Goal: Information Seeking & Learning: Learn about a topic

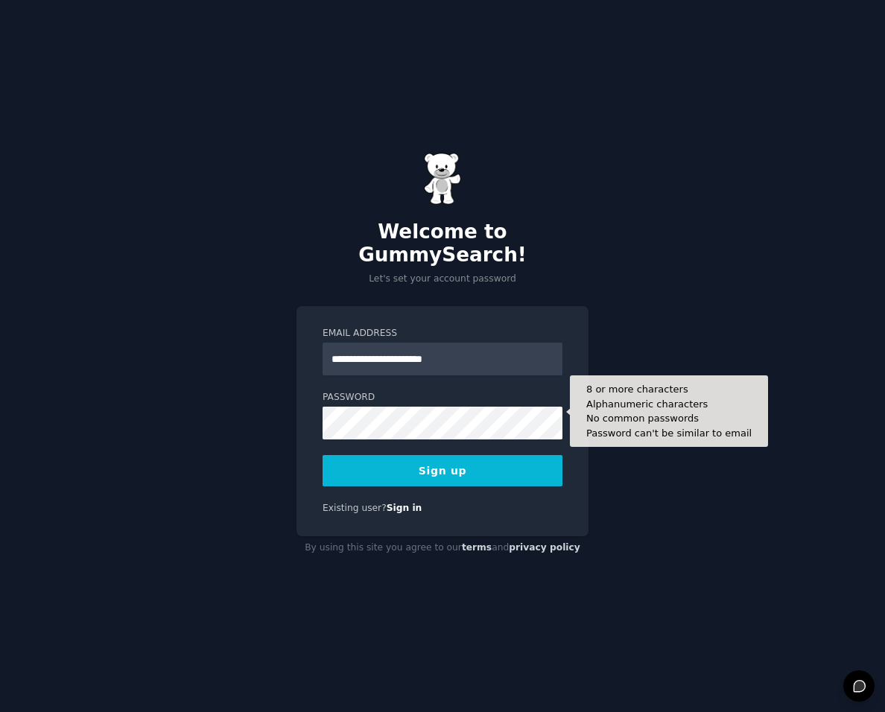
type input "**********"
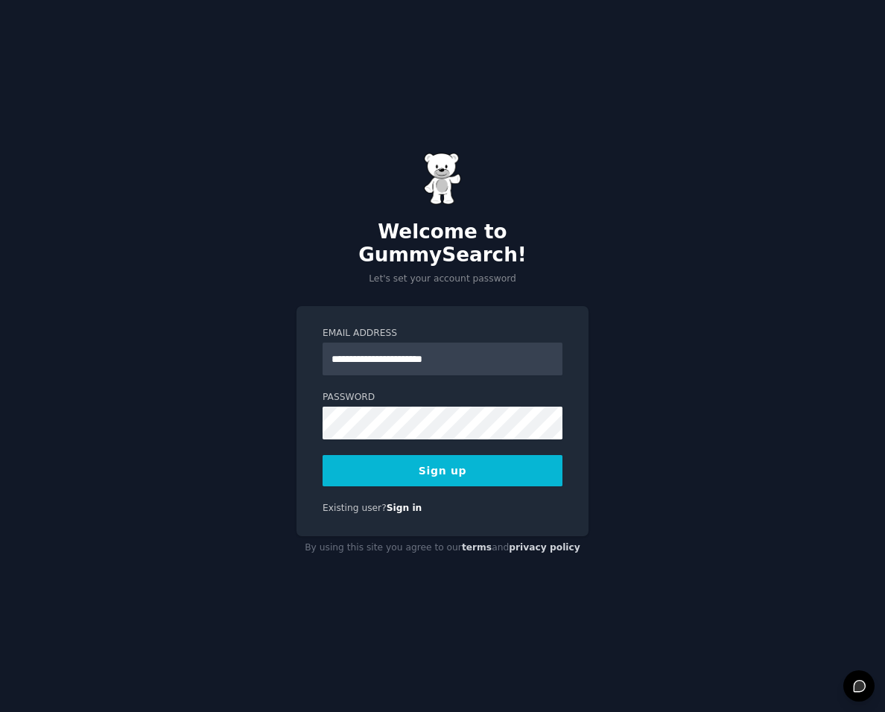
click at [463, 469] on button "Sign up" at bounding box center [443, 470] width 240 height 31
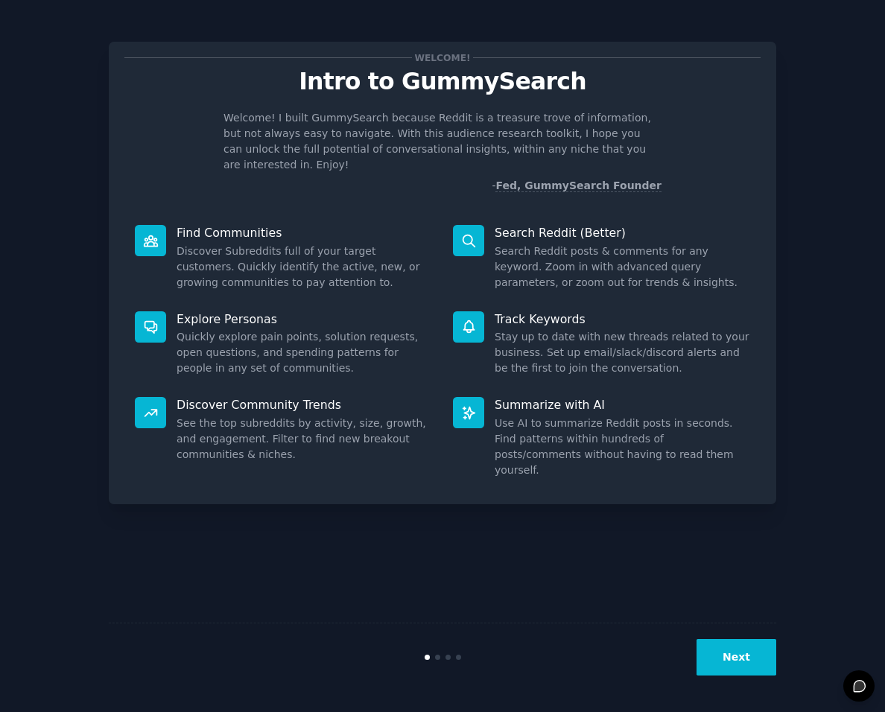
click at [726, 654] on button "Next" at bounding box center [737, 657] width 80 height 37
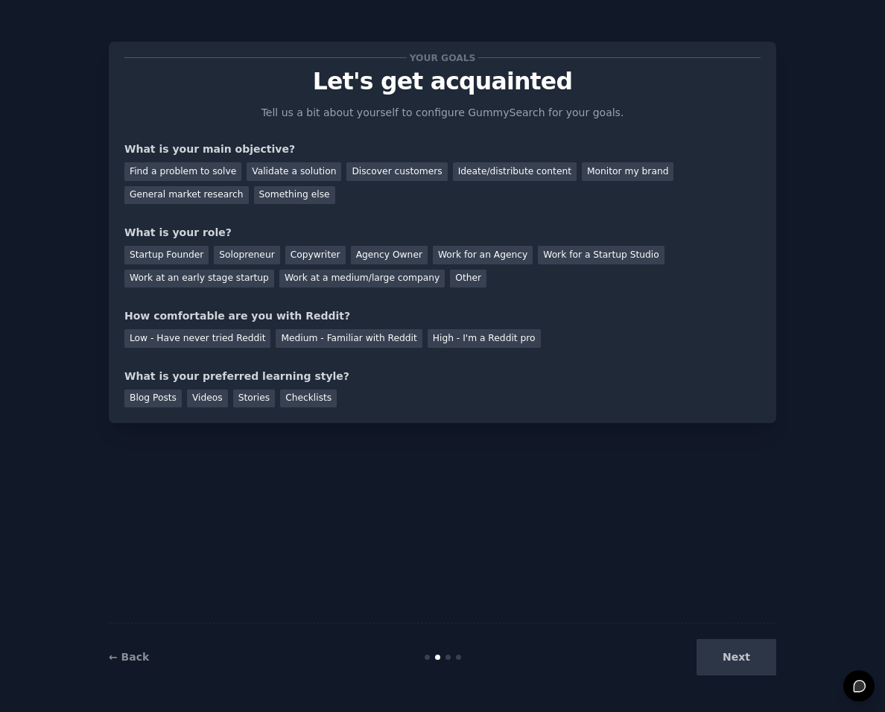
click at [726, 654] on div "Next" at bounding box center [665, 657] width 223 height 37
click at [289, 168] on div "Validate a solution" at bounding box center [294, 171] width 95 height 19
click at [382, 173] on div "Discover customers" at bounding box center [396, 171] width 101 height 19
click at [231, 259] on div "Solopreneur" at bounding box center [247, 255] width 66 height 19
click at [304, 332] on div "Medium - Familiar with Reddit" at bounding box center [349, 338] width 146 height 19
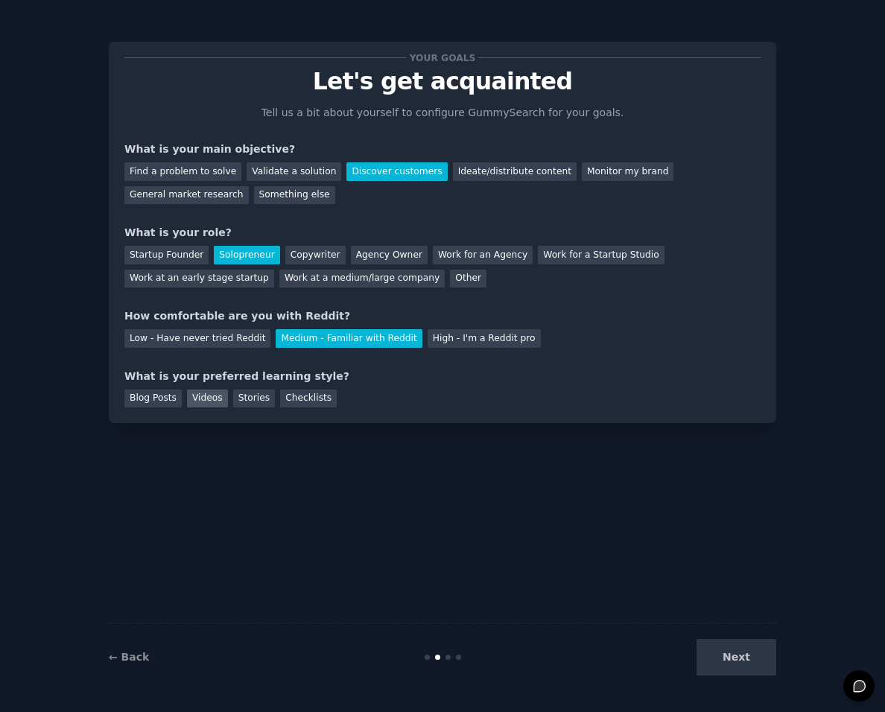
click at [206, 395] on div "Videos" at bounding box center [207, 399] width 41 height 19
click at [707, 650] on button "Next" at bounding box center [737, 657] width 80 height 37
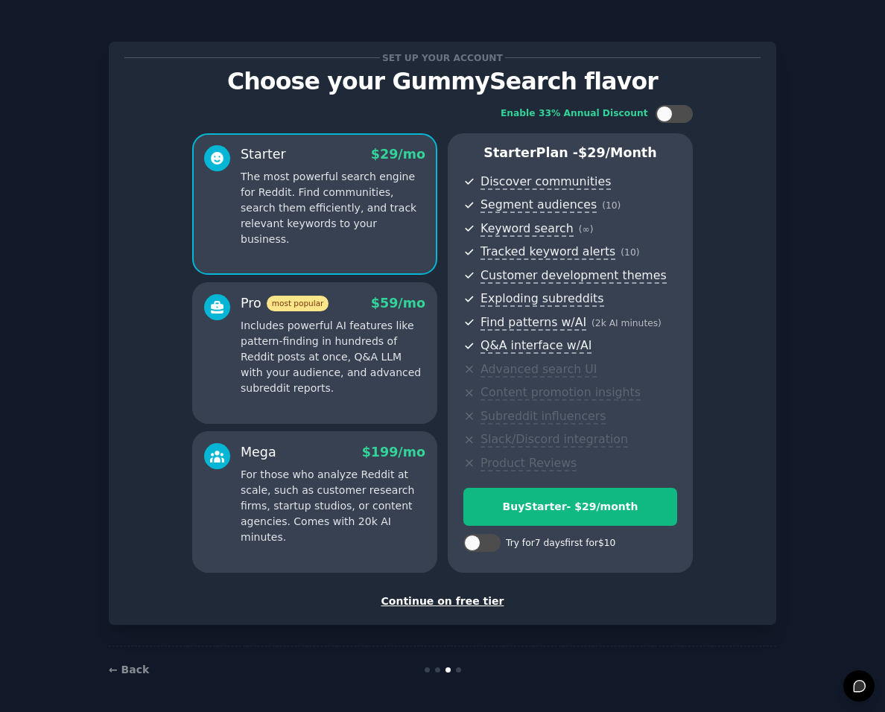
click at [472, 607] on div "Continue on free tier" at bounding box center [442, 602] width 636 height 16
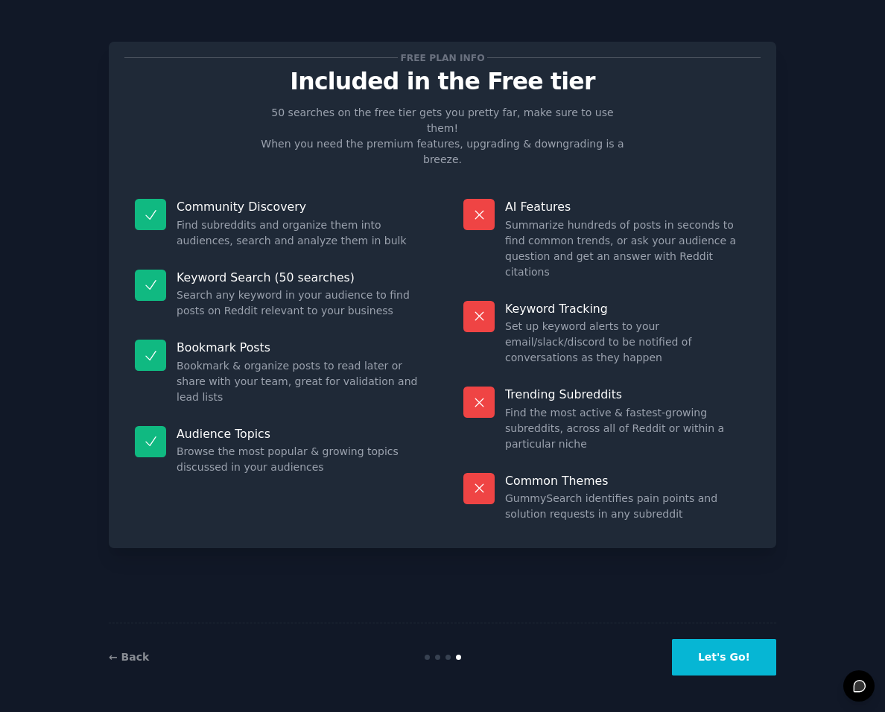
click at [706, 662] on button "Let's Go!" at bounding box center [724, 657] width 104 height 37
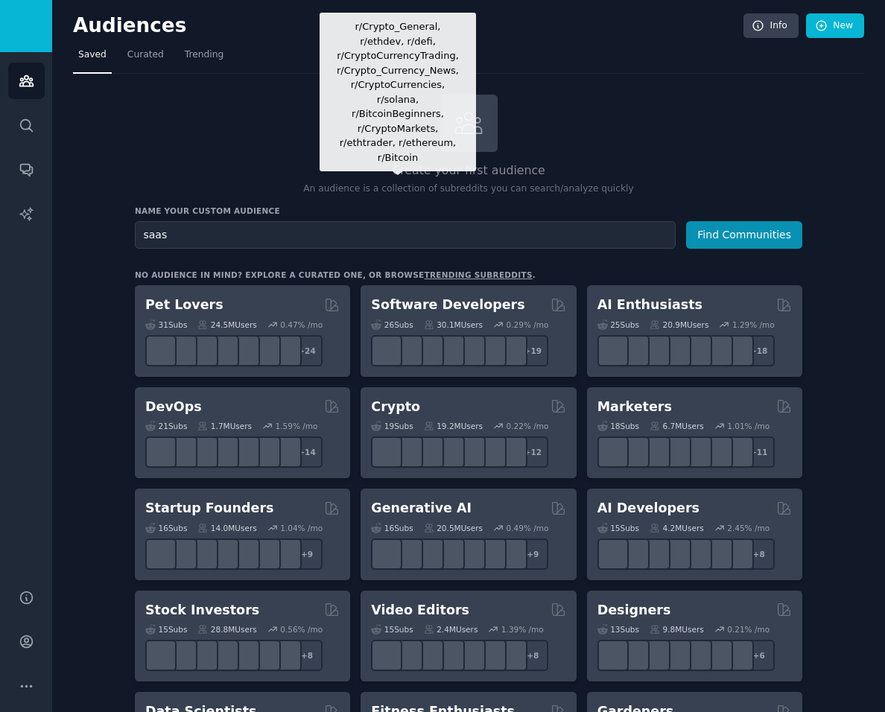
type input "saas"
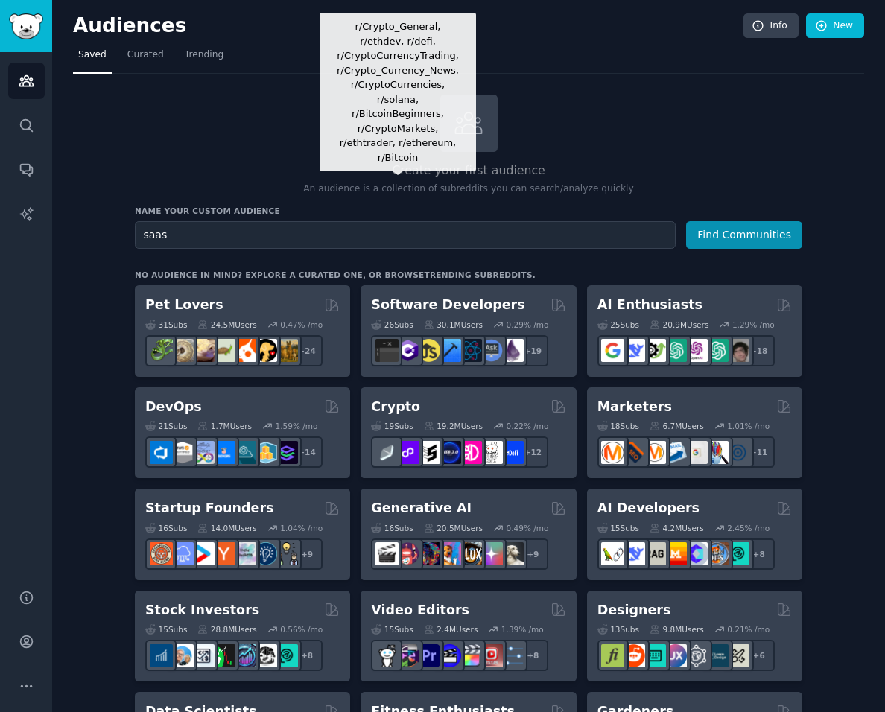
click at [686, 221] on button "Find Communities" at bounding box center [744, 235] width 116 height 28
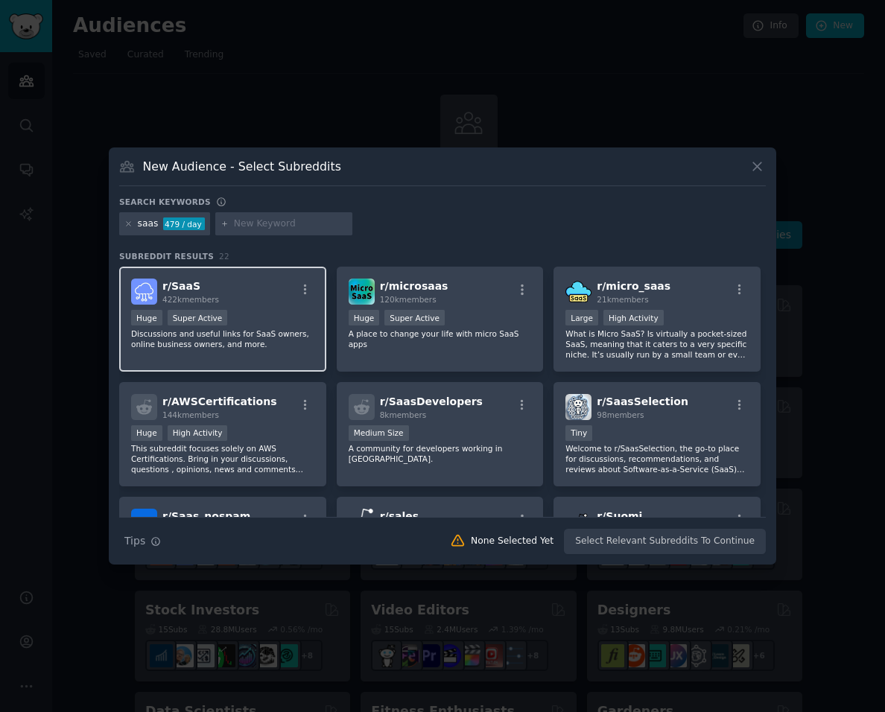
click at [213, 296] on span "422k members" at bounding box center [190, 299] width 57 height 9
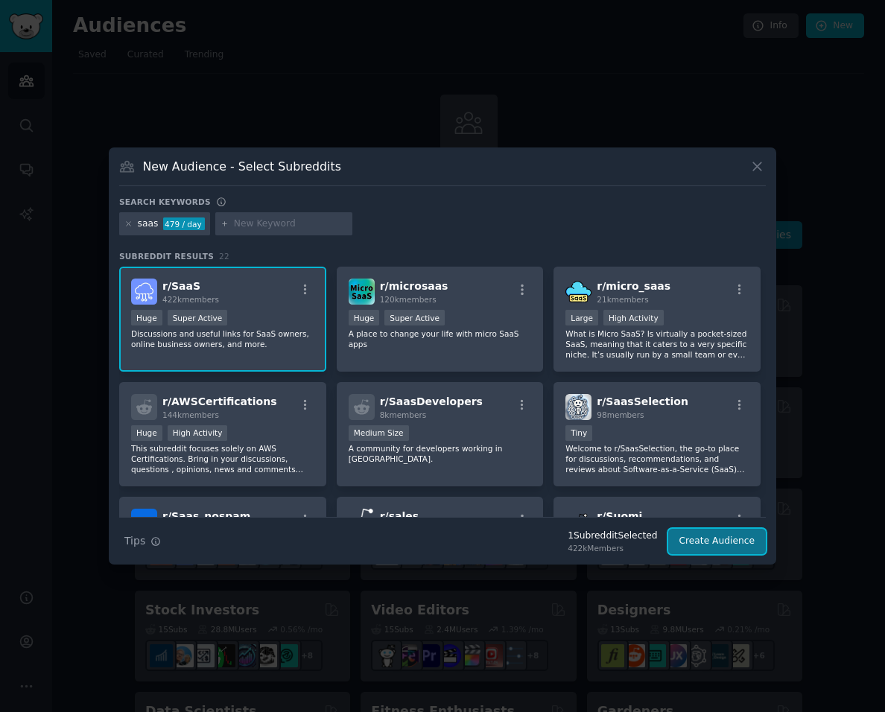
click at [703, 545] on button "Create Audience" at bounding box center [717, 541] width 98 height 25
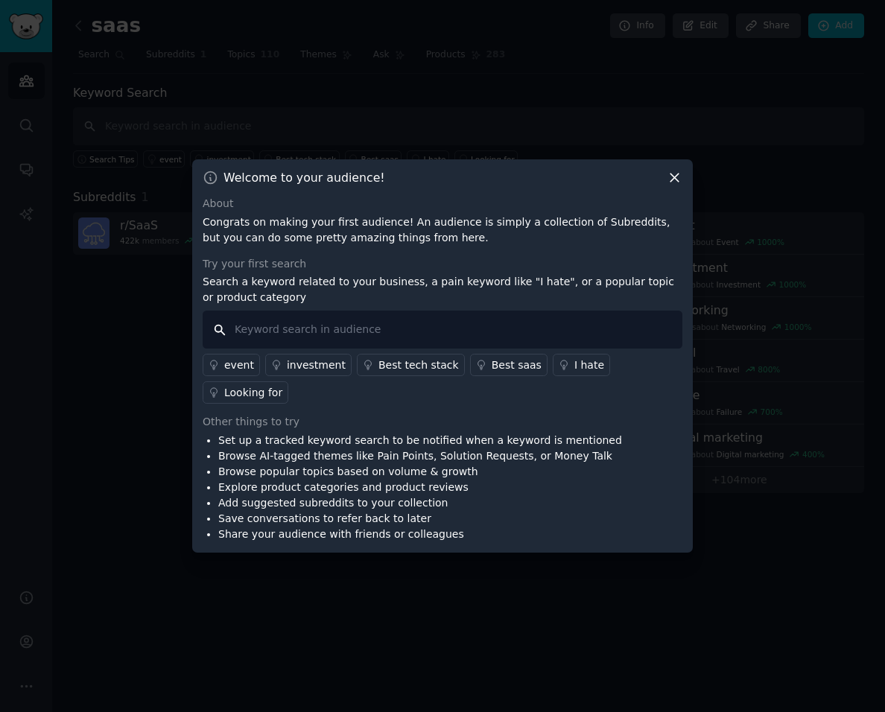
click at [335, 345] on input "text" at bounding box center [443, 330] width 480 height 38
click at [680, 186] on icon at bounding box center [675, 178] width 16 height 16
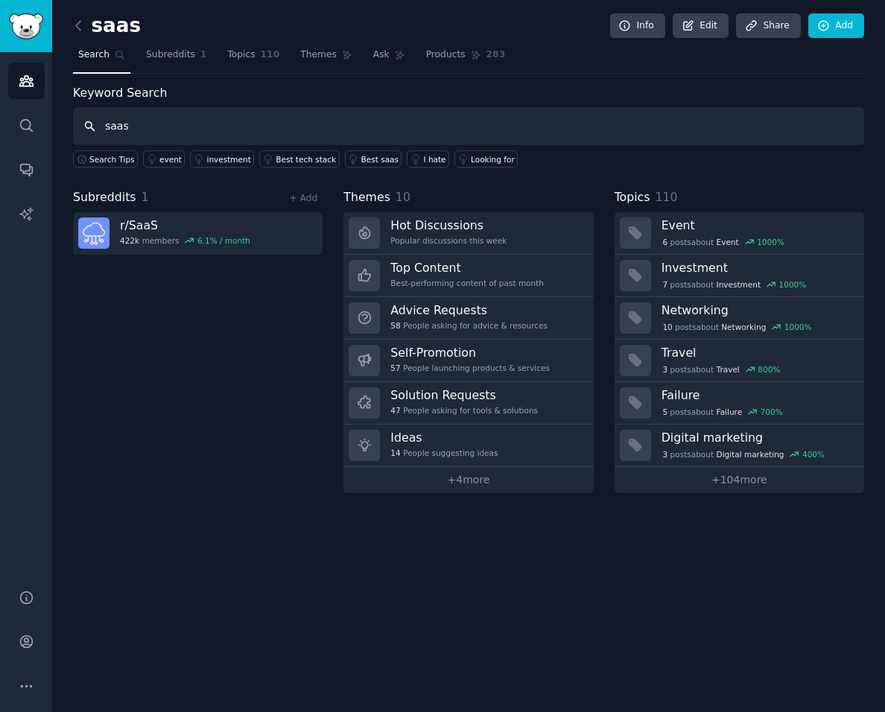
type input "saas"
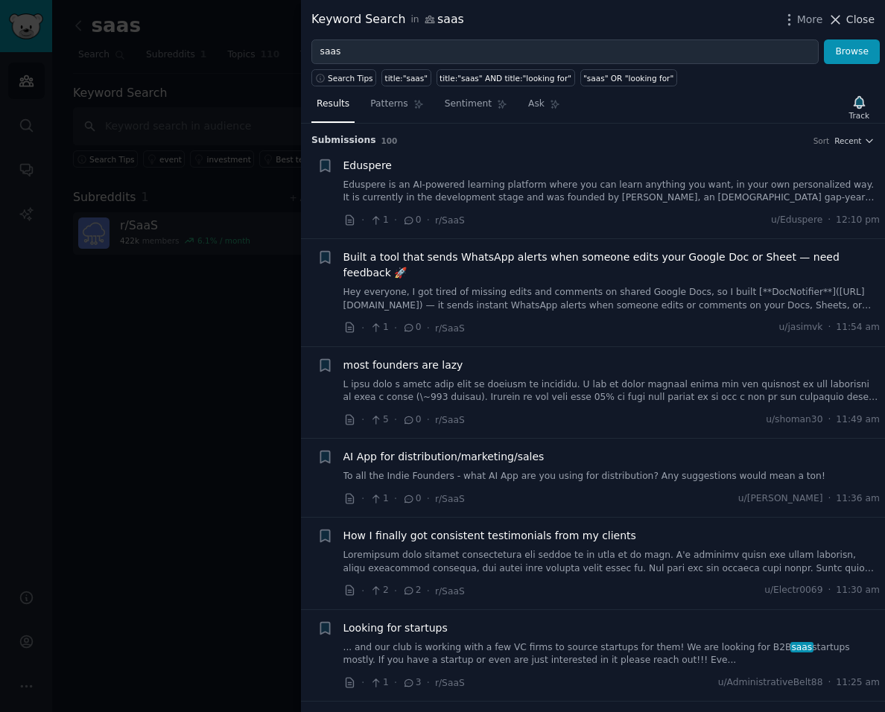
click at [838, 22] on icon at bounding box center [836, 20] width 8 height 8
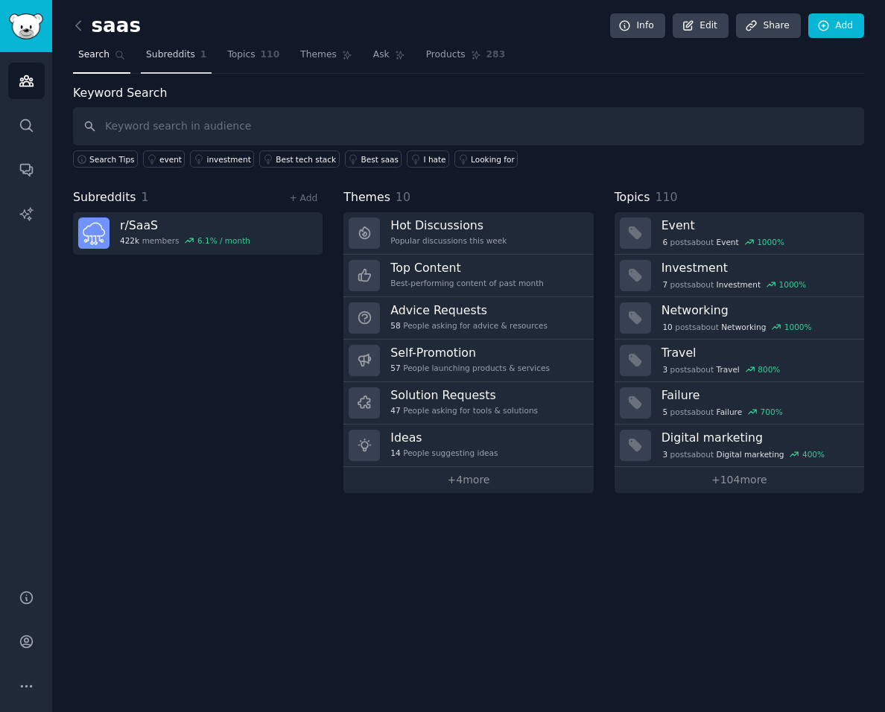
click at [174, 57] on span "Subreddits" at bounding box center [170, 54] width 49 height 13
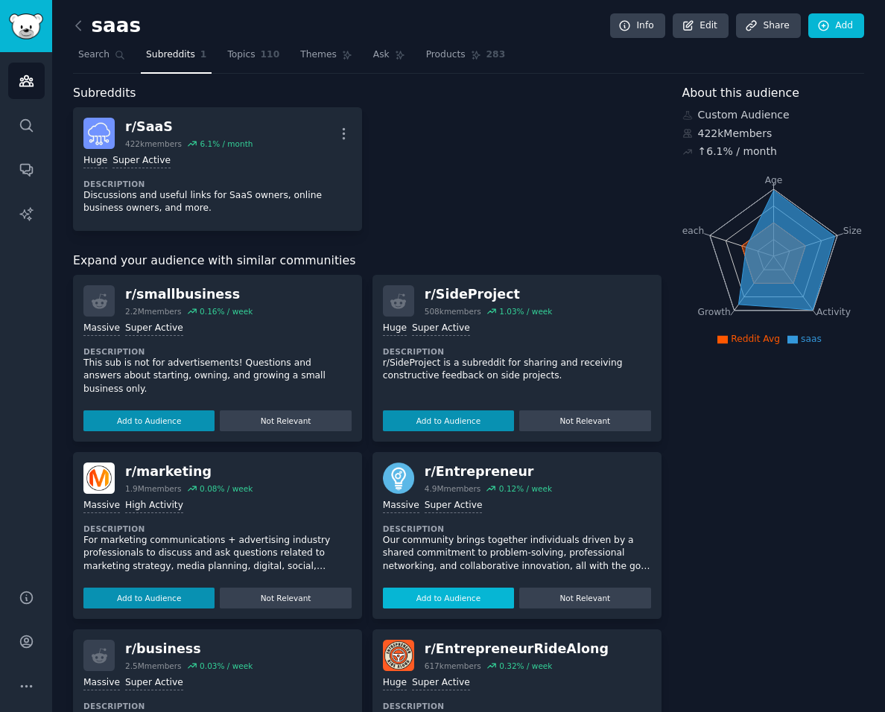
click at [454, 598] on button "Add to Audience" at bounding box center [448, 598] width 131 height 21
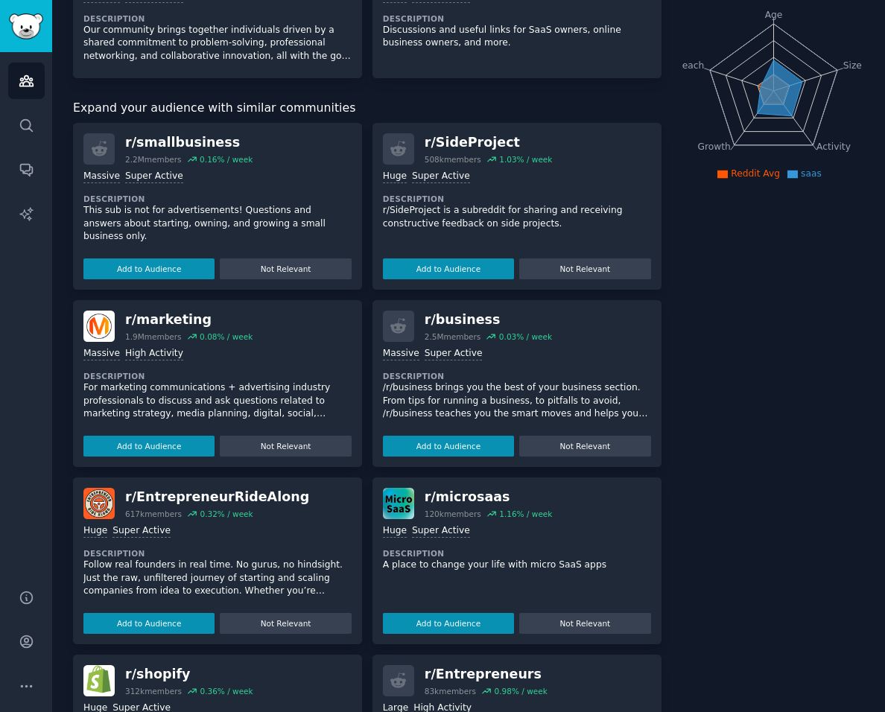
scroll to position [167, 0]
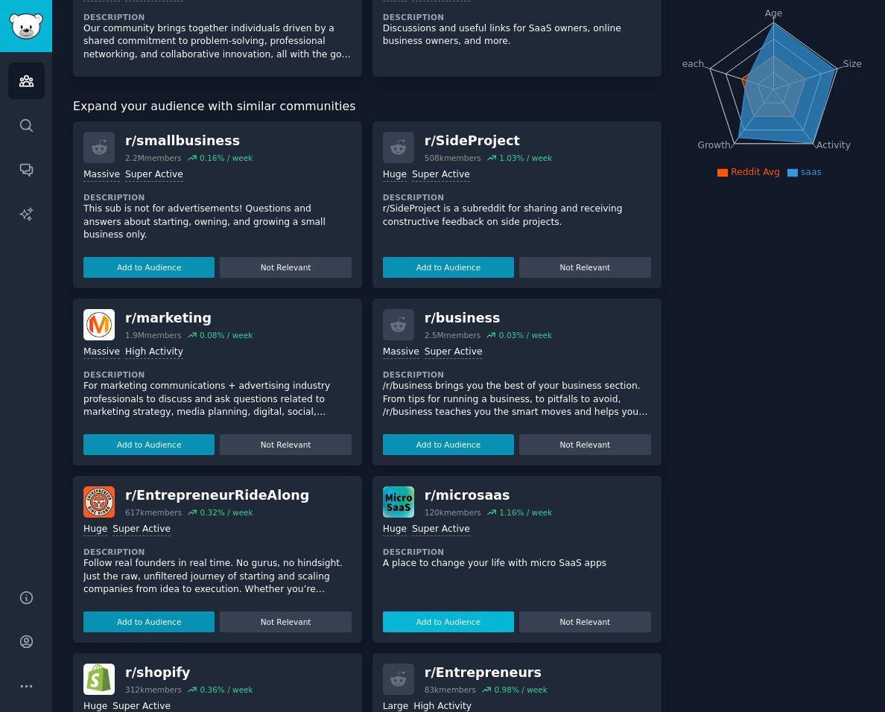
click at [449, 628] on button "Add to Audience" at bounding box center [448, 622] width 131 height 21
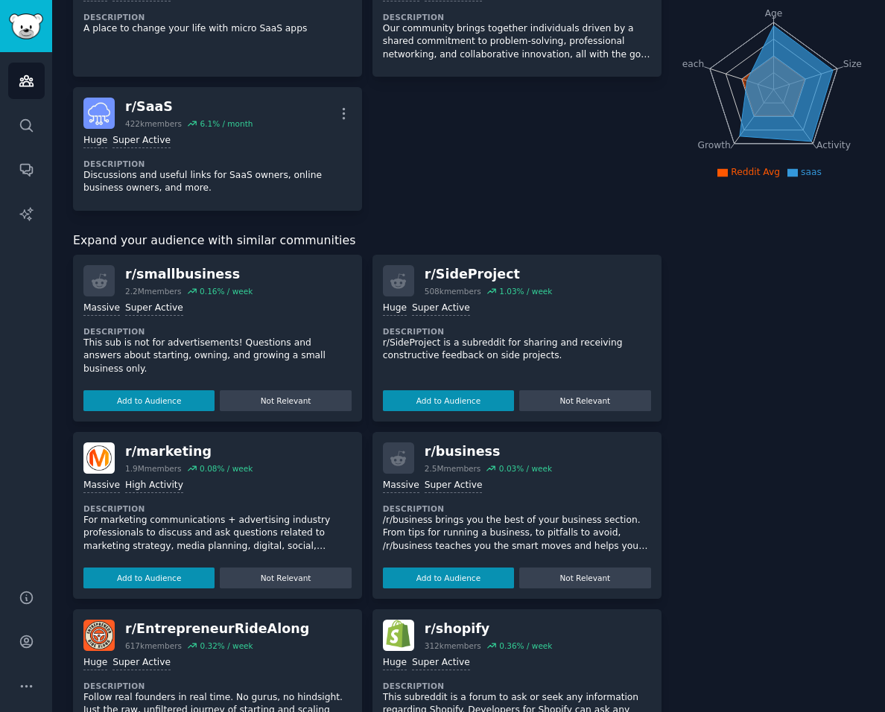
scroll to position [0, 0]
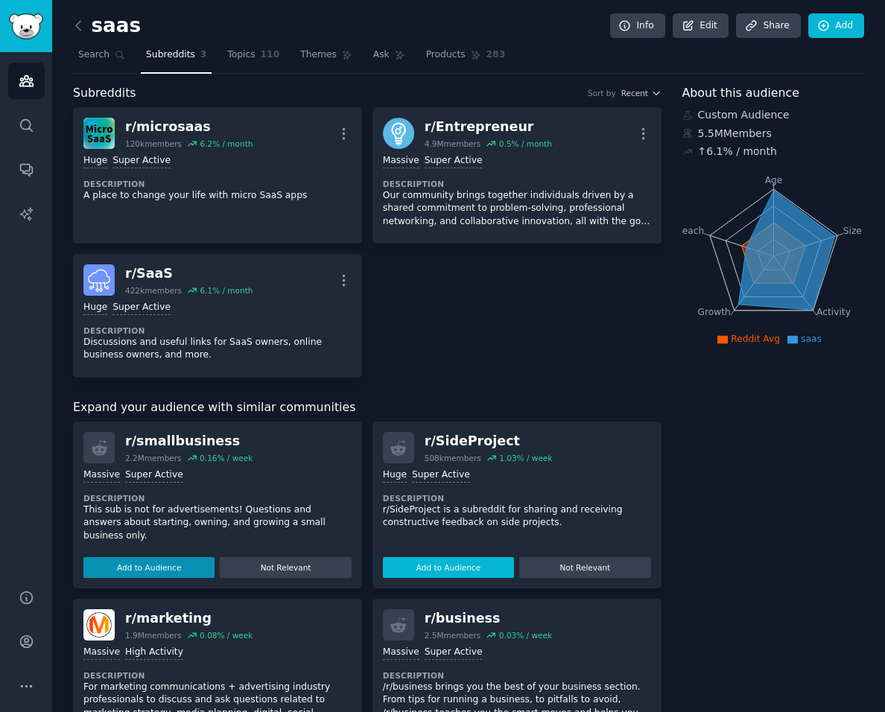
click at [467, 576] on button "Add to Audience" at bounding box center [448, 567] width 131 height 21
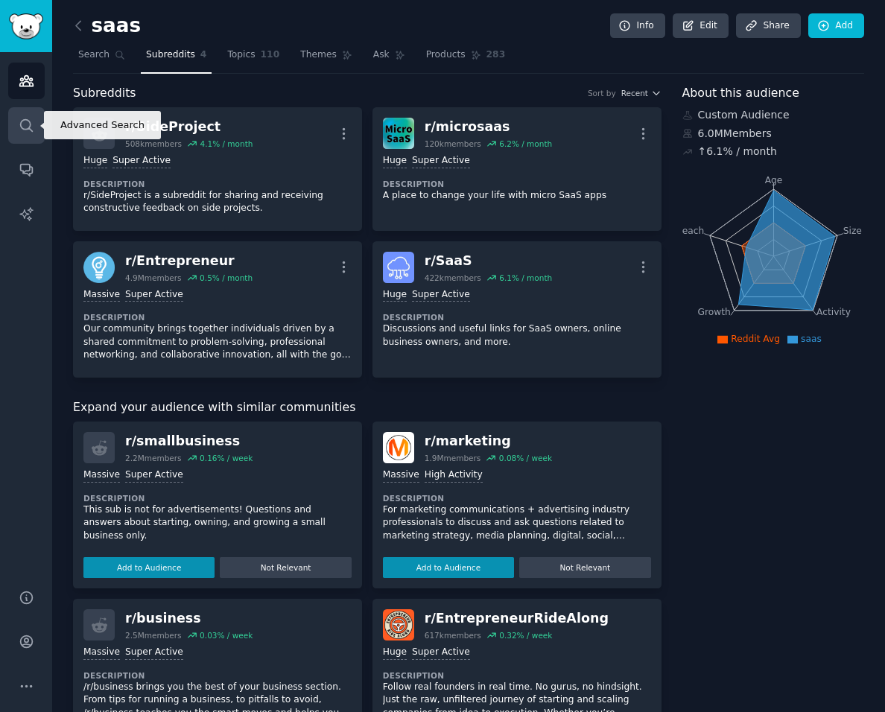
click at [25, 124] on icon "Sidebar" at bounding box center [27, 126] width 16 height 16
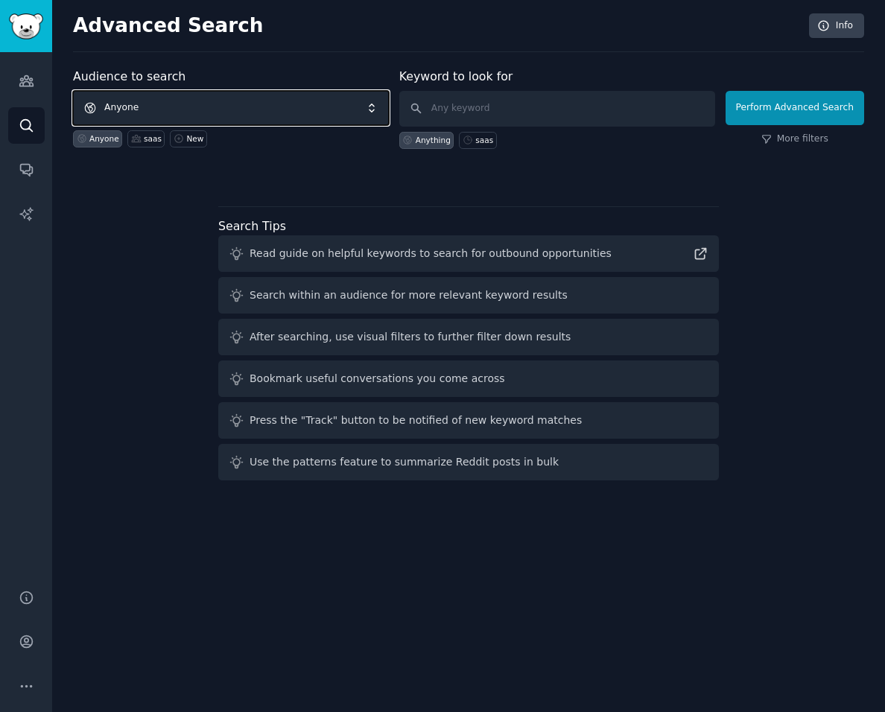
click at [245, 112] on span "Anyone" at bounding box center [231, 108] width 316 height 34
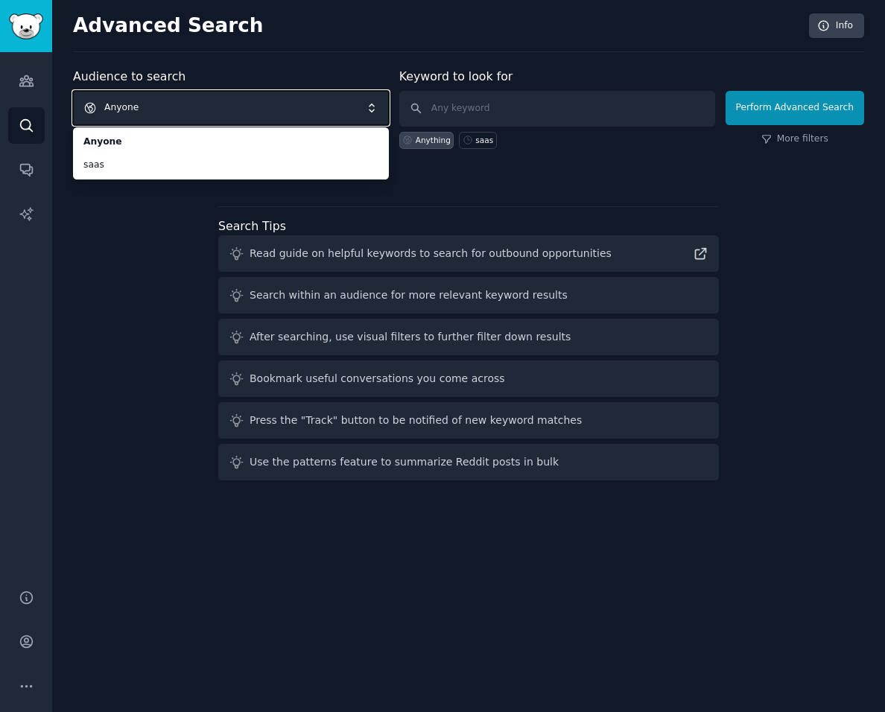
click at [172, 110] on span "Anyone" at bounding box center [231, 108] width 316 height 34
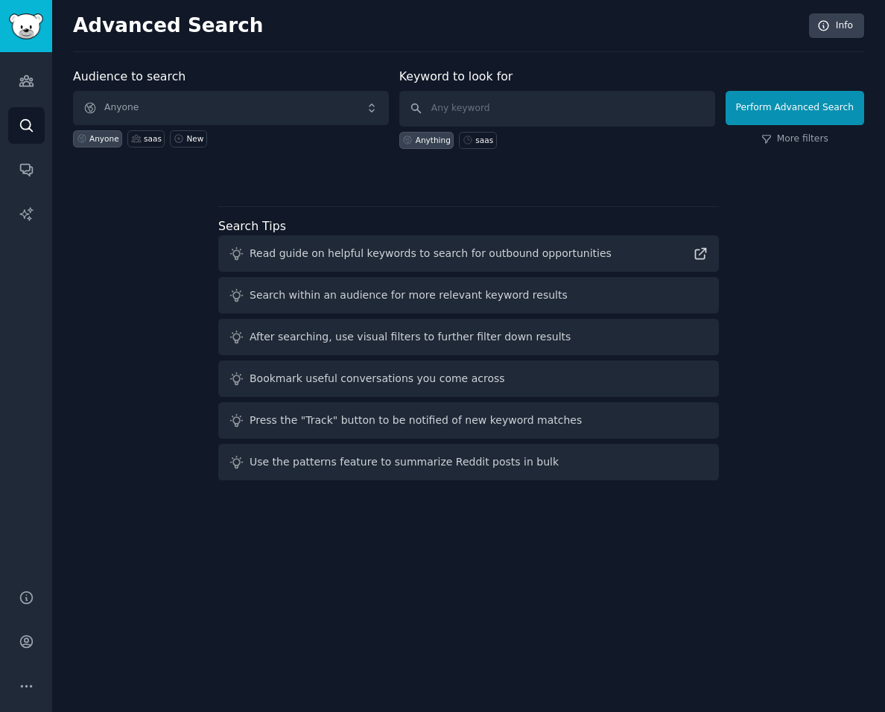
click at [171, 242] on div "Audience to search Anyone Anyone saas New Keyword to look for Anything saas Per…" at bounding box center [468, 277] width 791 height 419
click at [529, 113] on input "text" at bounding box center [557, 109] width 316 height 36
type input "saasbuild"
click button "Perform Advanced Search" at bounding box center [795, 108] width 139 height 34
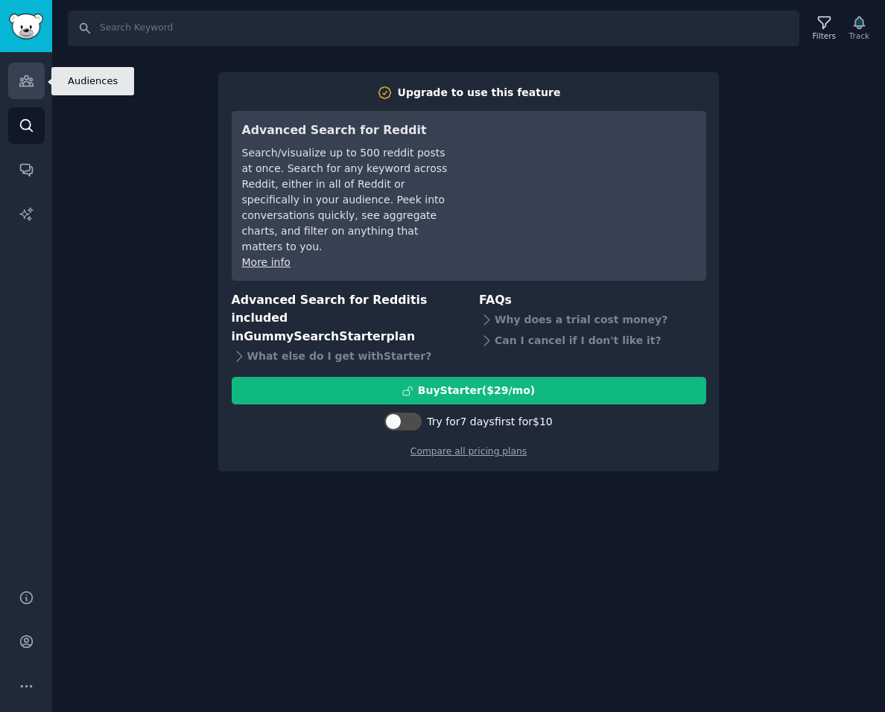
click at [27, 86] on icon "Sidebar" at bounding box center [25, 81] width 13 height 10
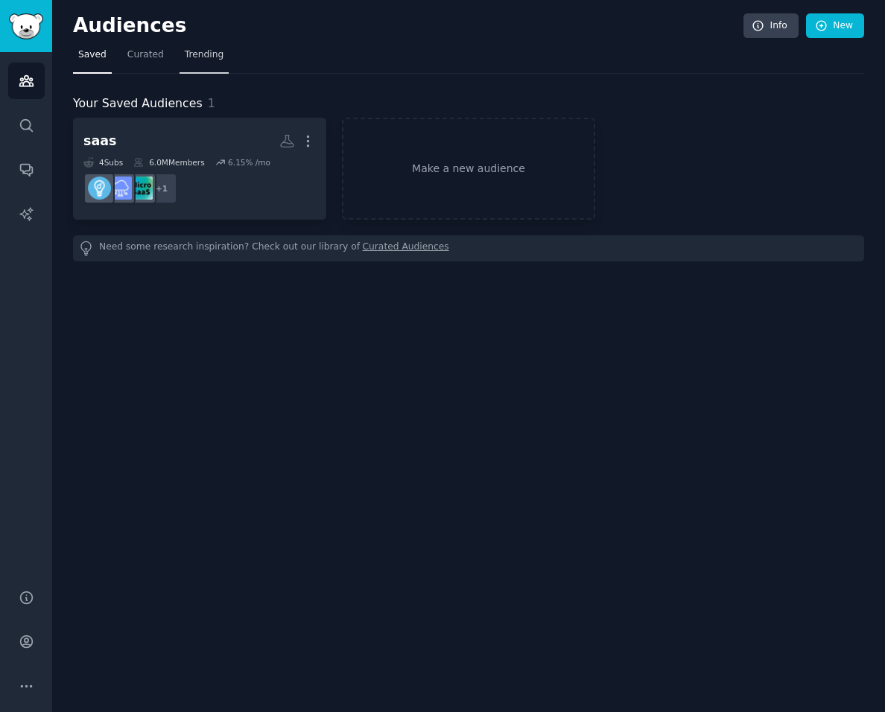
click at [209, 60] on span "Trending" at bounding box center [204, 54] width 39 height 13
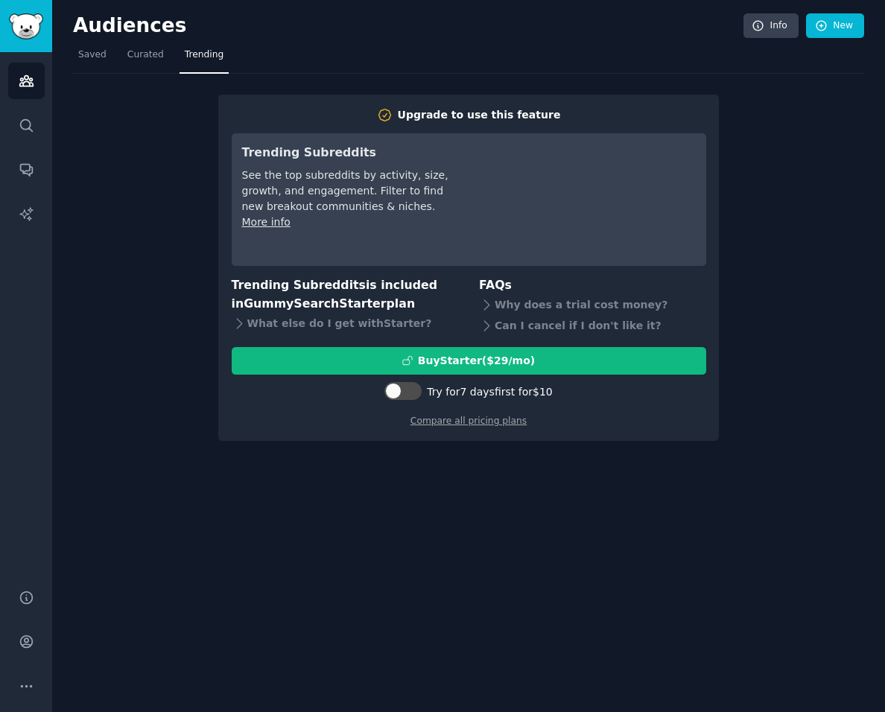
click at [168, 57] on nav "Saved Curated Trending" at bounding box center [468, 58] width 791 height 31
click at [139, 57] on span "Curated" at bounding box center [145, 54] width 37 height 13
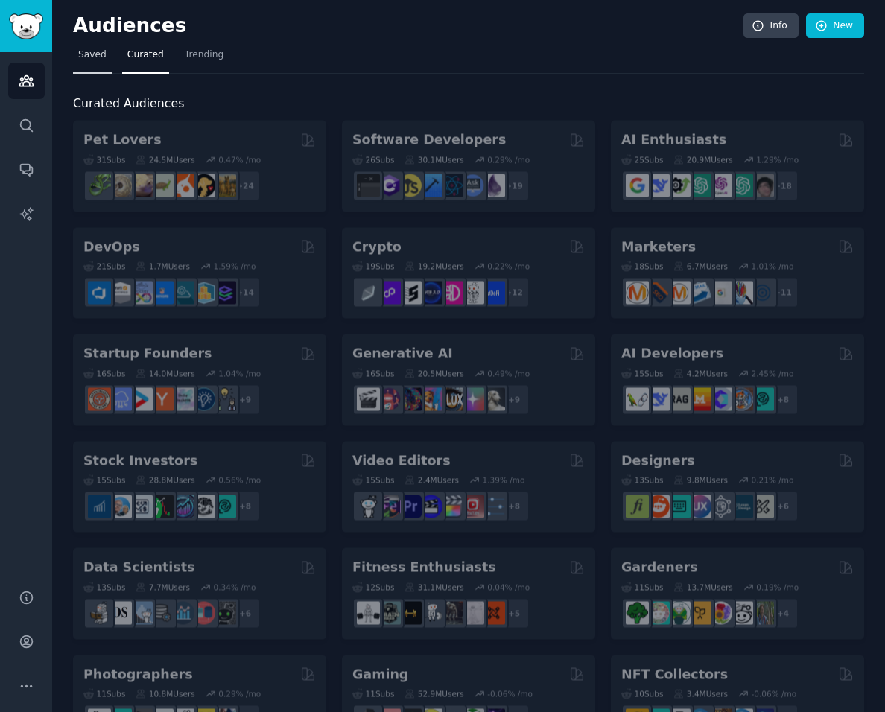
click at [106, 60] on link "Saved" at bounding box center [92, 58] width 39 height 31
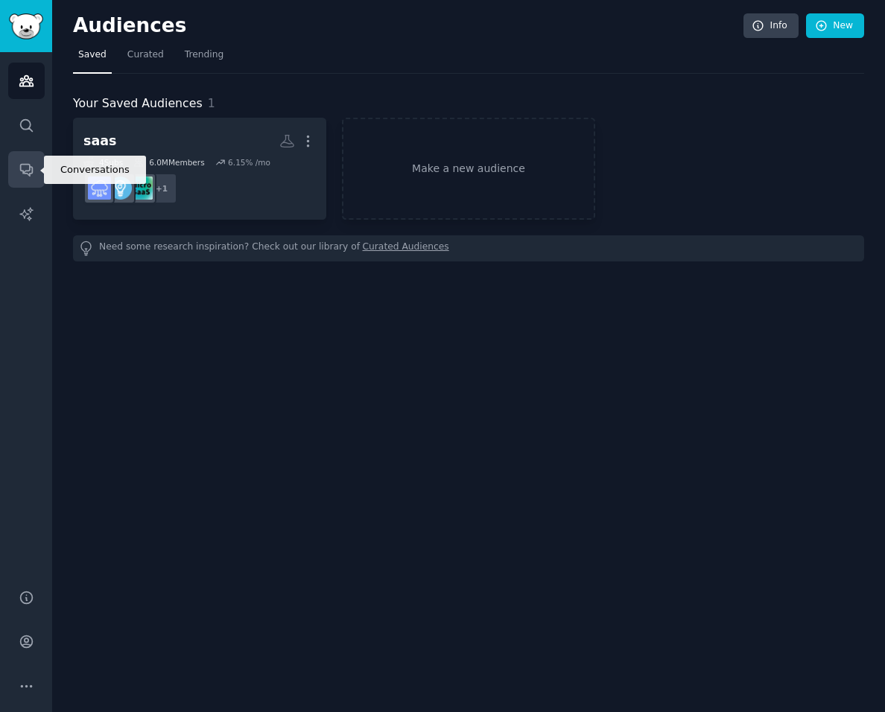
click at [31, 171] on icon "Sidebar" at bounding box center [27, 170] width 16 height 16
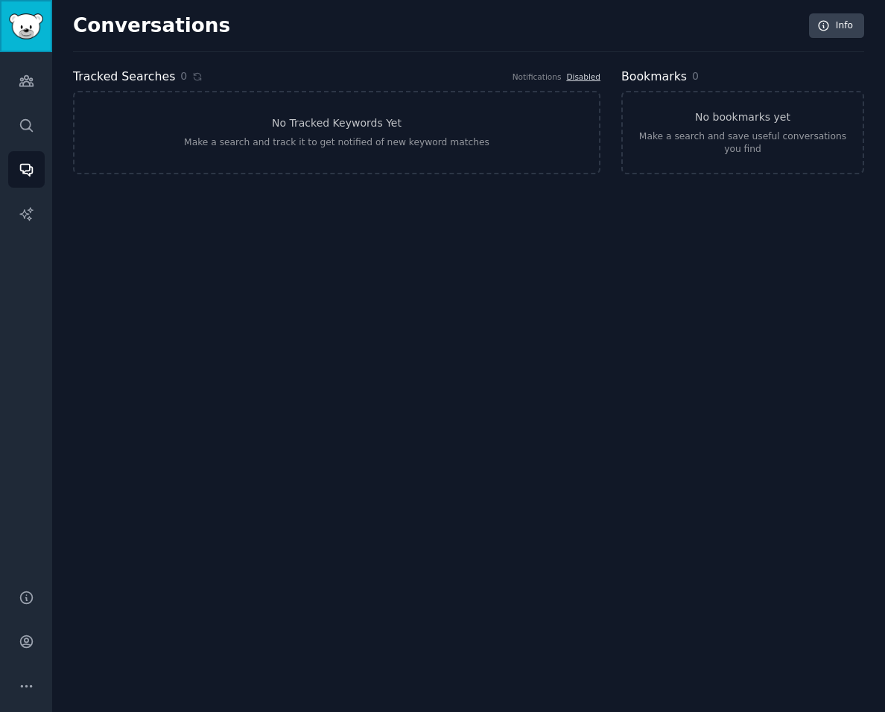
click at [22, 22] on img "Sidebar" at bounding box center [26, 26] width 34 height 26
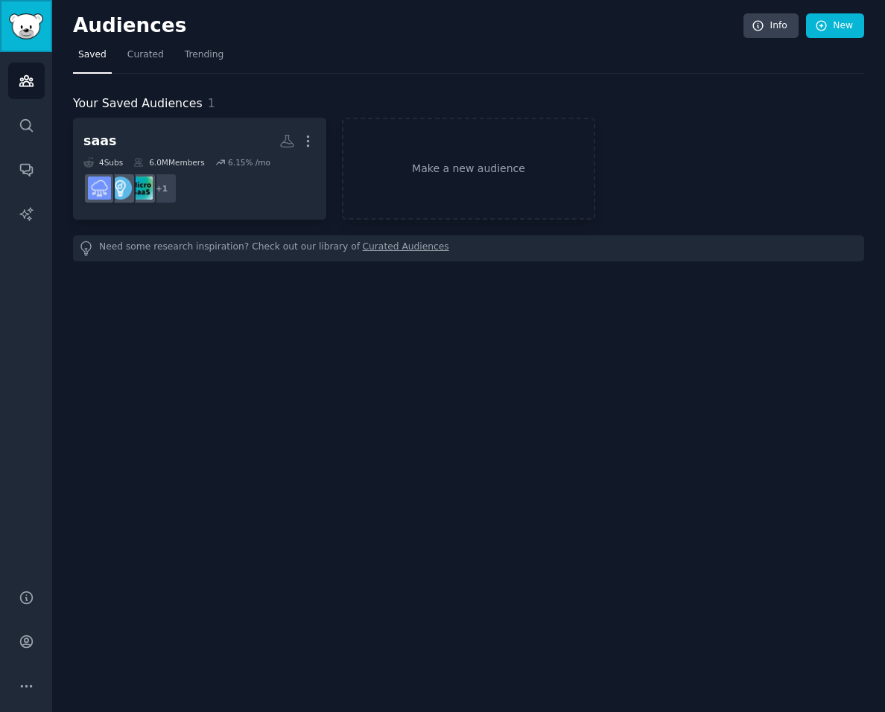
click at [22, 22] on img "Sidebar" at bounding box center [26, 26] width 34 height 26
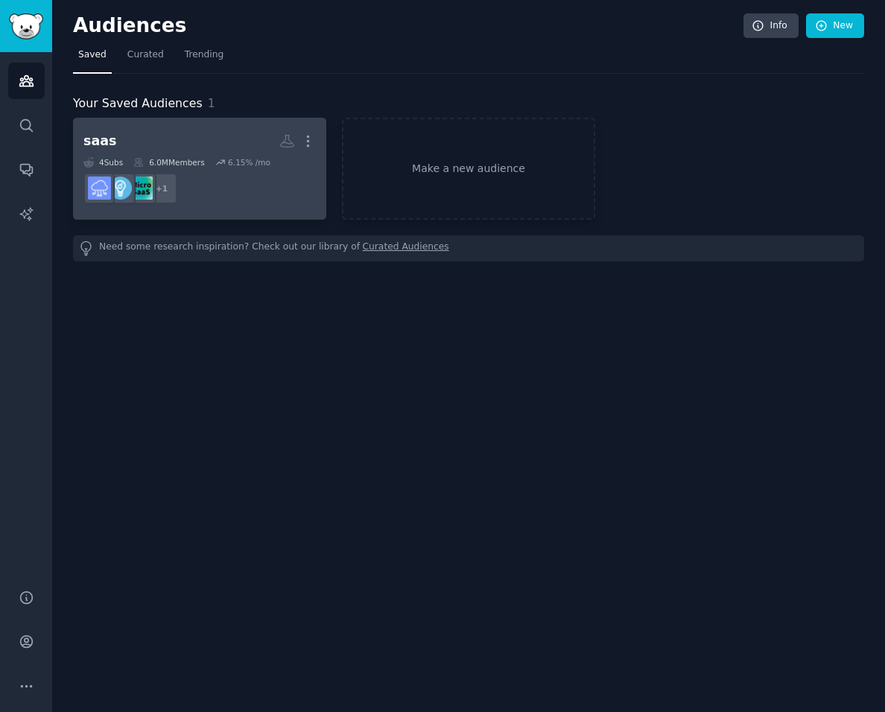
click at [158, 157] on div "6.0M Members" at bounding box center [168, 162] width 71 height 10
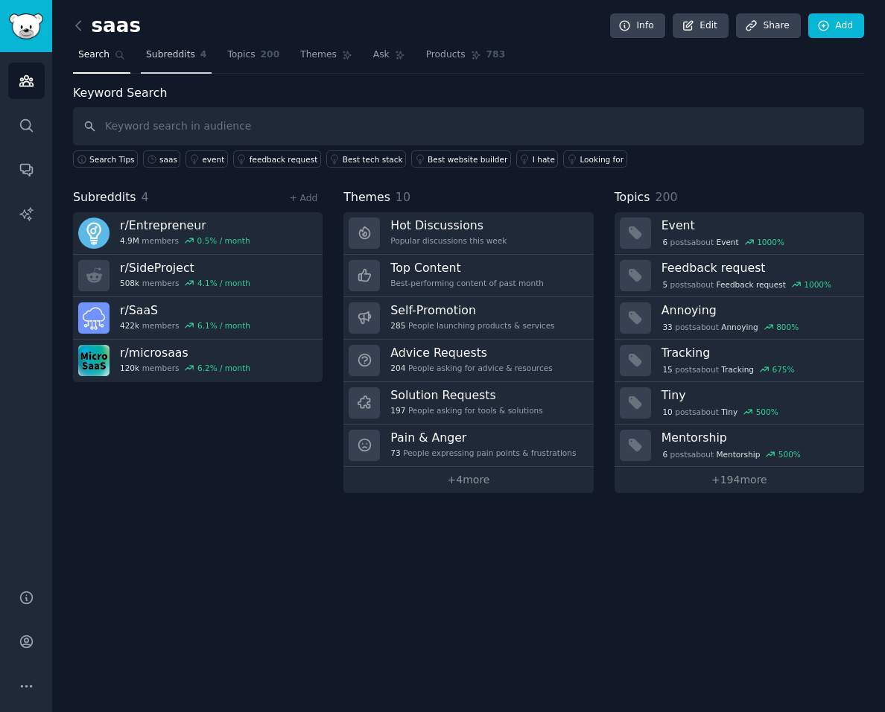
click at [185, 57] on span "Subreddits" at bounding box center [170, 54] width 49 height 13
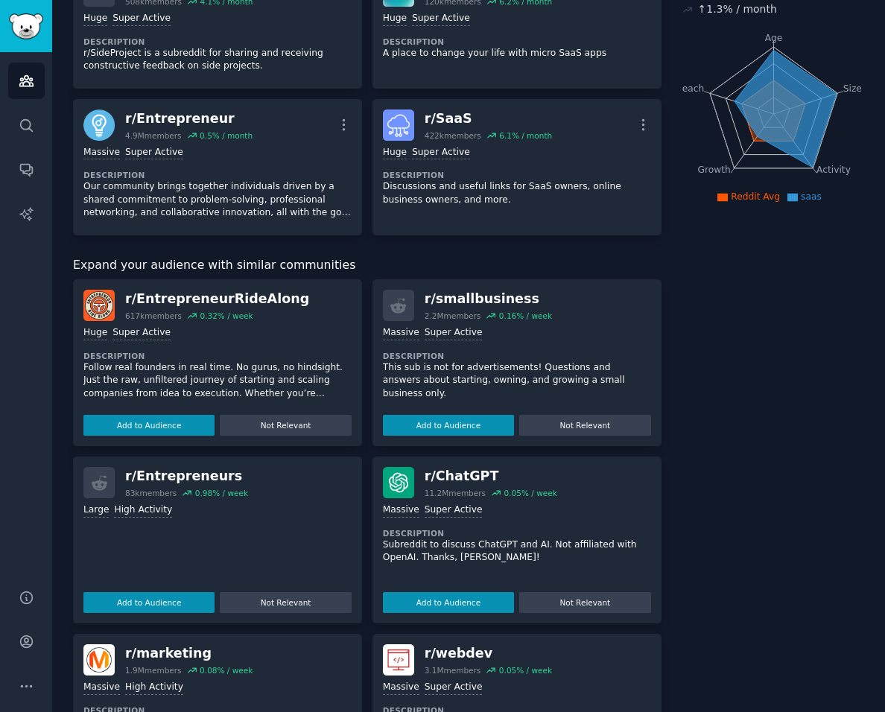
scroll to position [144, 0]
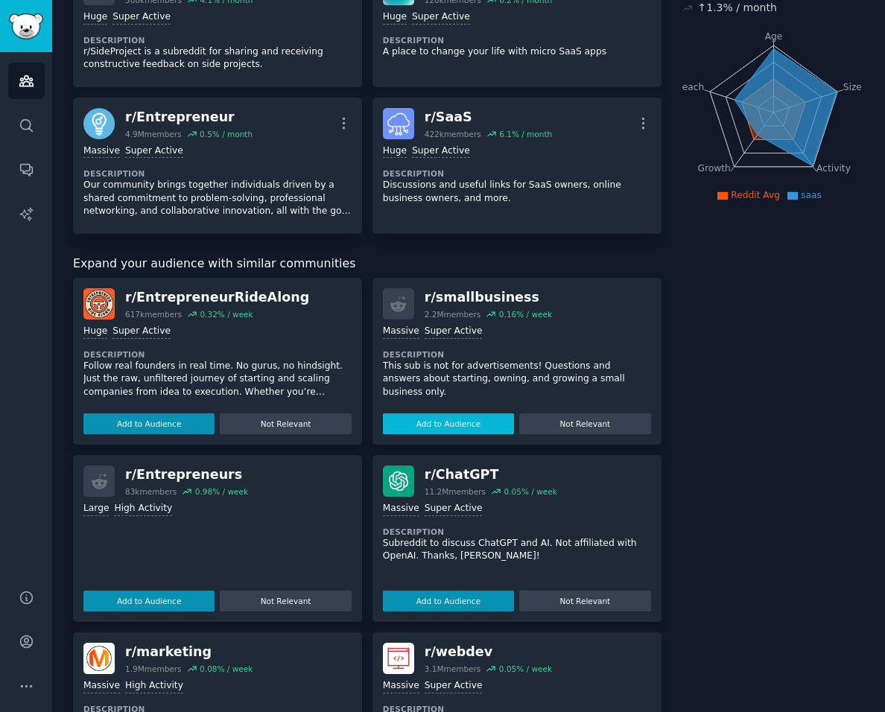
click at [467, 423] on button "Add to Audience" at bounding box center [448, 424] width 131 height 21
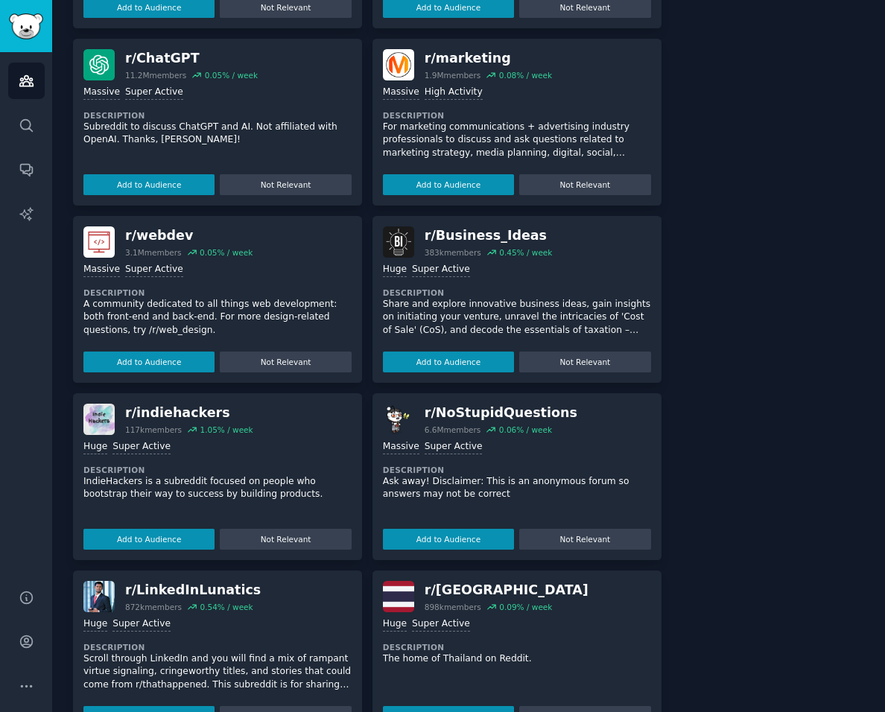
scroll to position [708, 0]
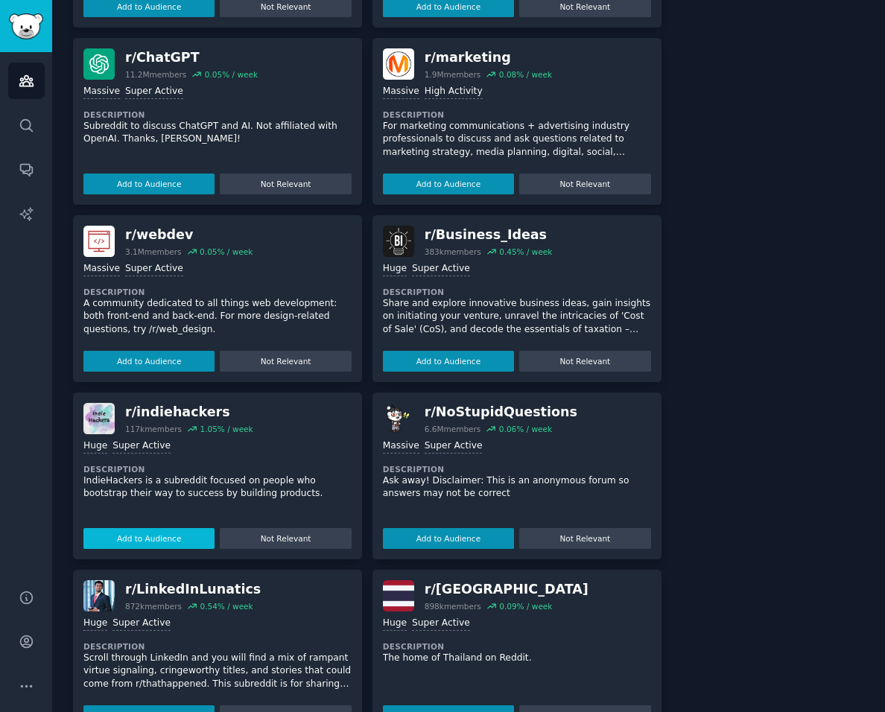
click at [170, 528] on button "Add to Audience" at bounding box center [148, 538] width 131 height 21
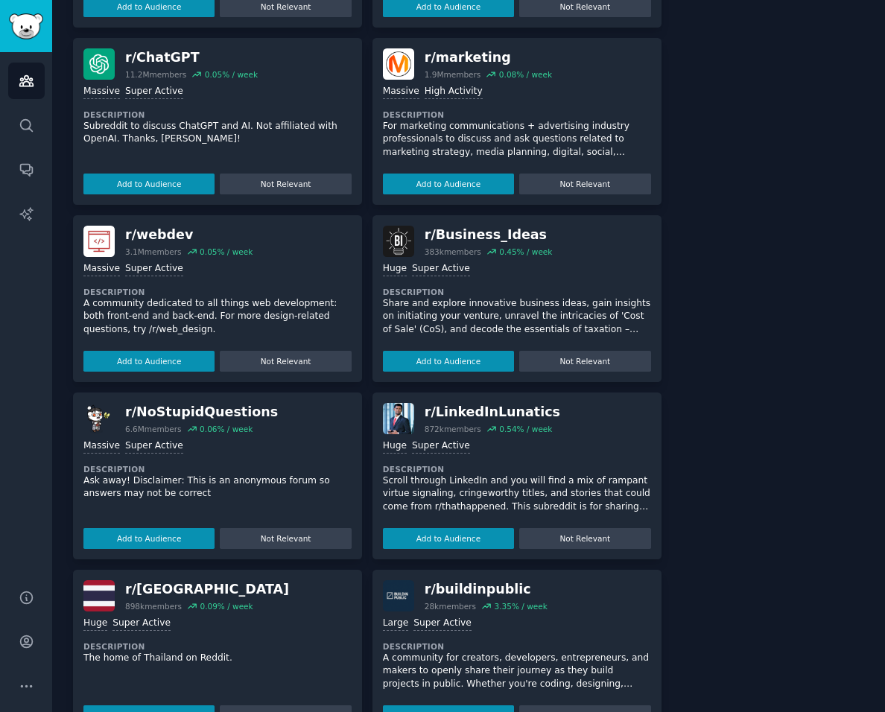
scroll to position [741, 0]
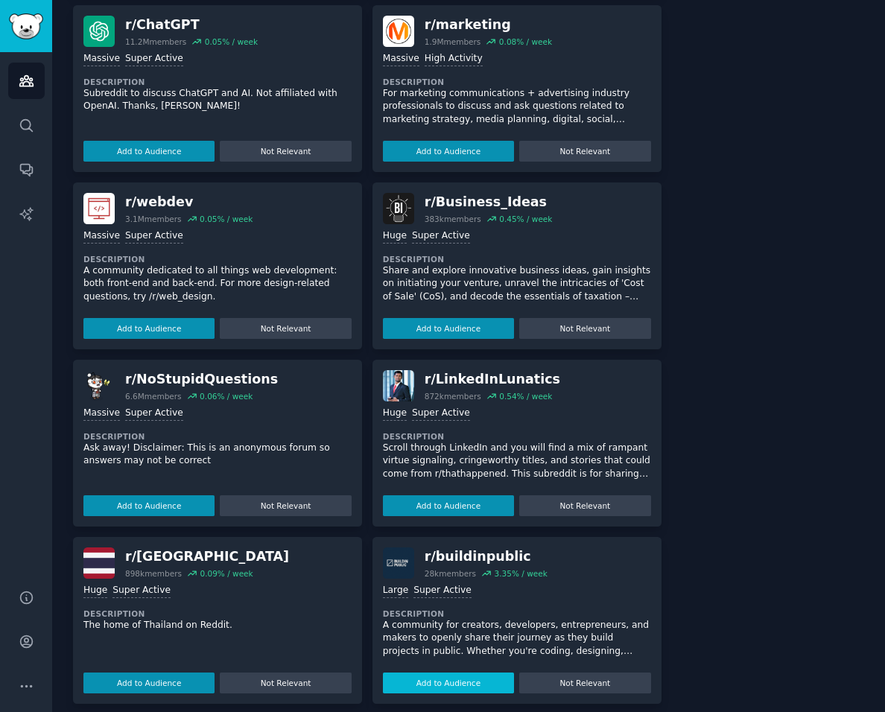
click at [452, 679] on button "Add to Audience" at bounding box center [448, 683] width 131 height 21
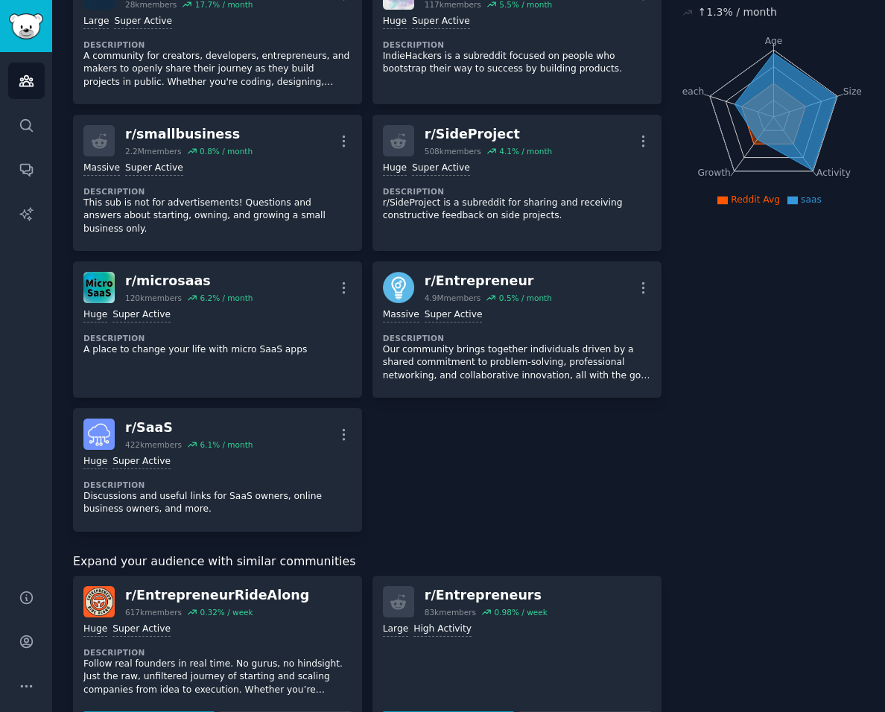
scroll to position [0, 0]
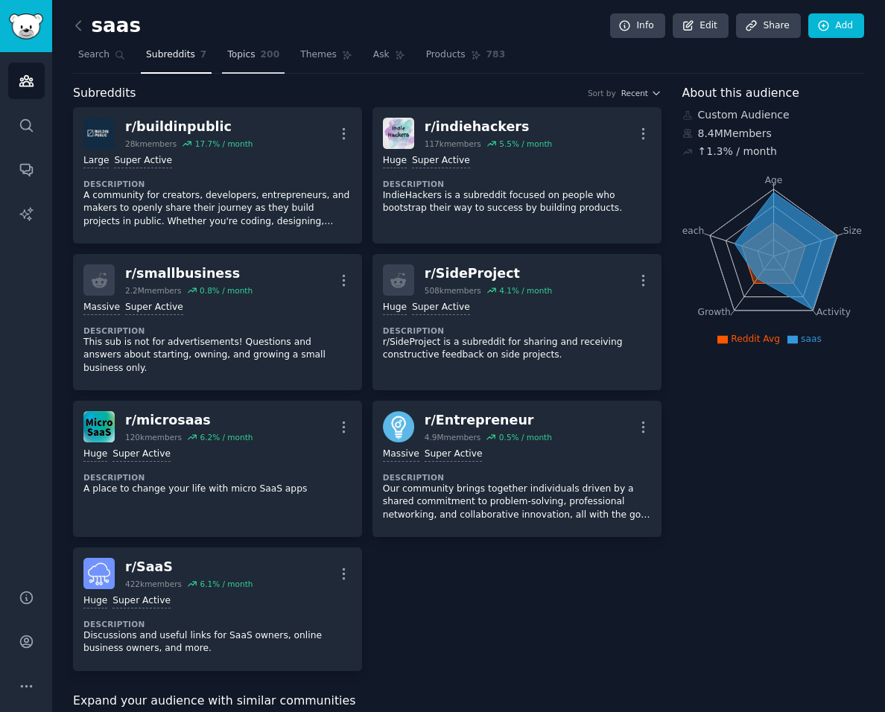
click at [247, 59] on link "Topics 200" at bounding box center [253, 58] width 63 height 31
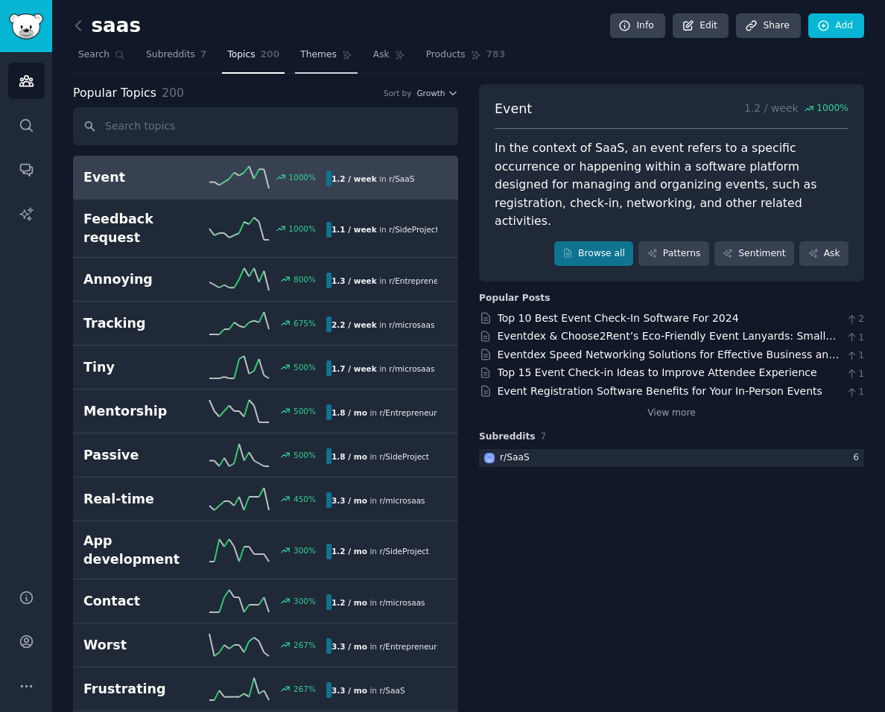
click at [320, 60] on link "Themes" at bounding box center [326, 58] width 63 height 31
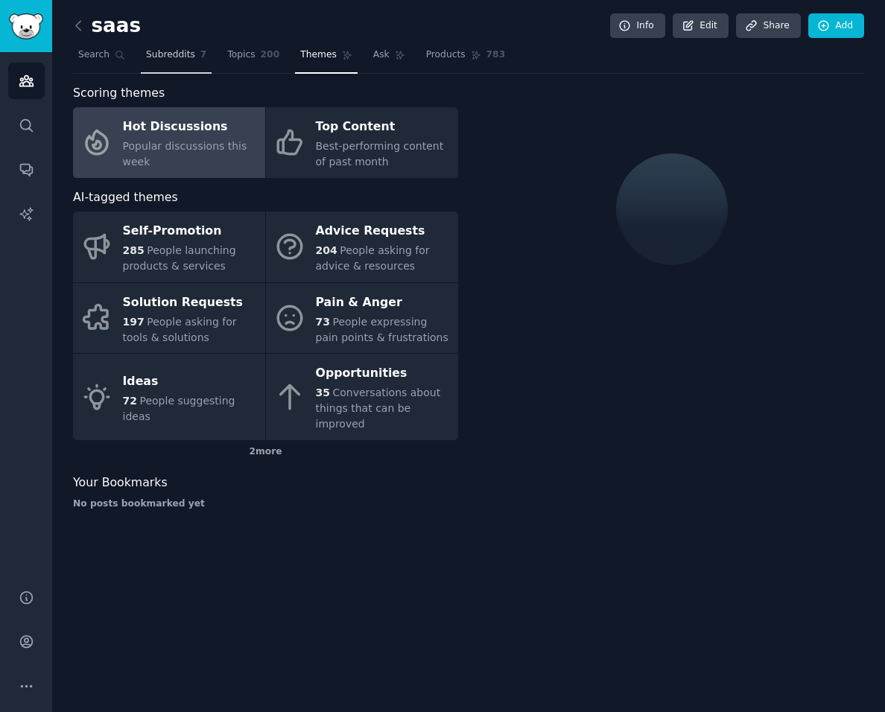
click at [184, 58] on span "Subreddits" at bounding box center [170, 54] width 49 height 13
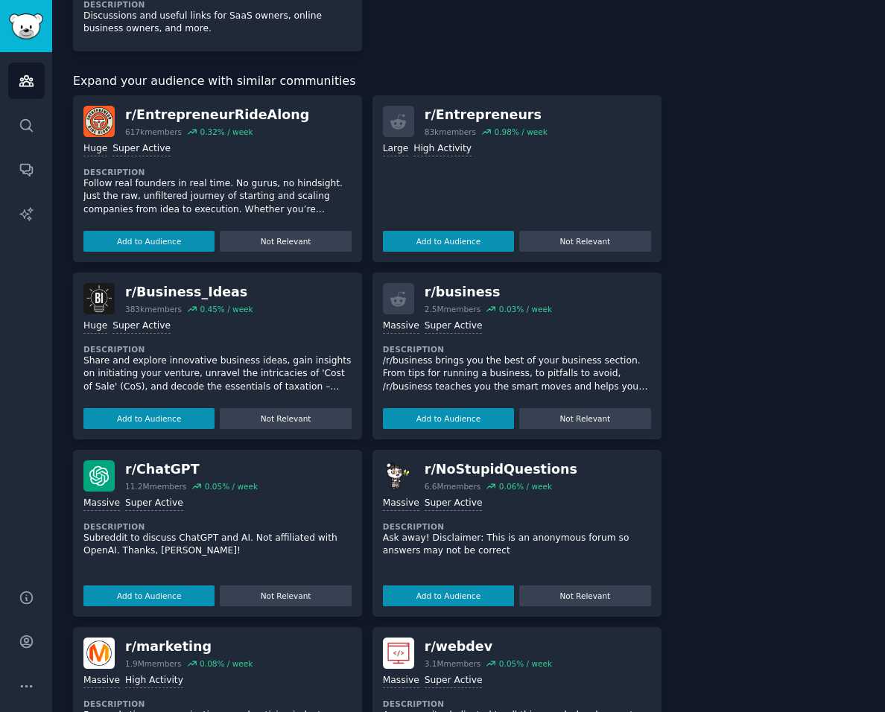
scroll to position [628, 0]
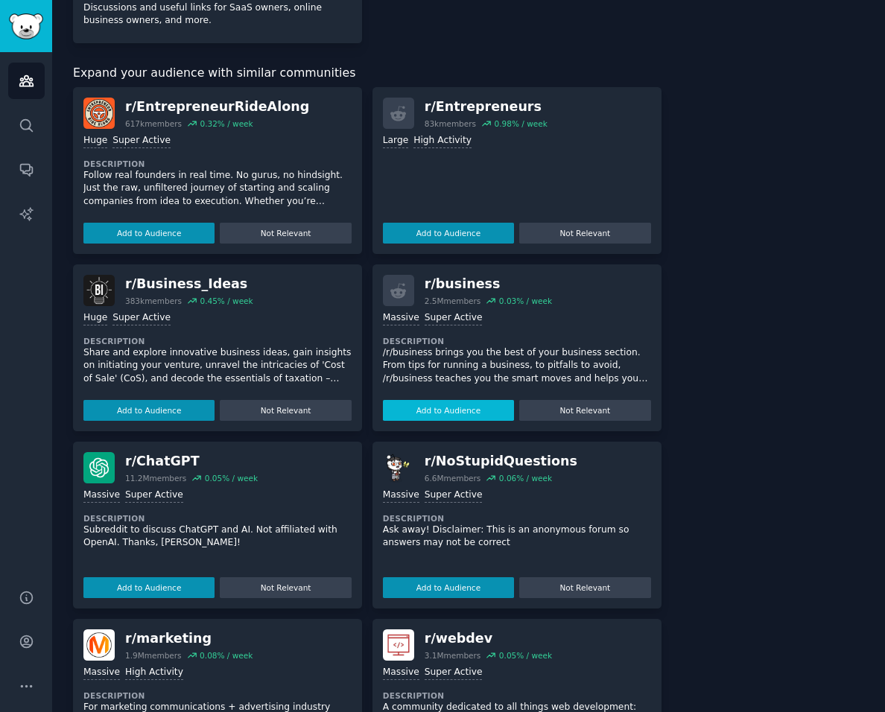
click at [449, 400] on button "Add to Audience" at bounding box center [448, 410] width 131 height 21
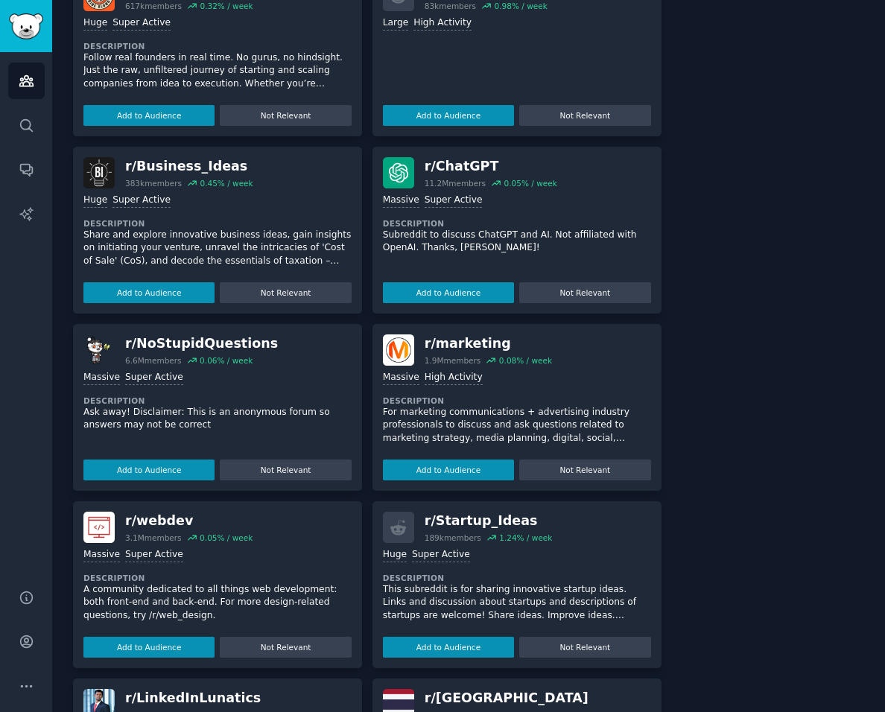
scroll to position [749, 0]
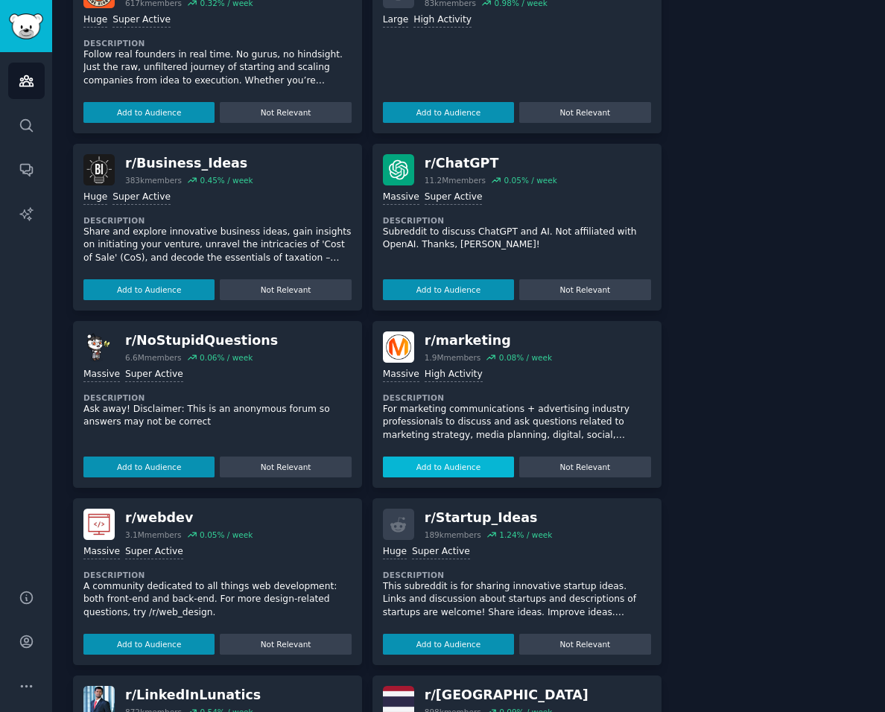
click at [450, 457] on button "Add to Audience" at bounding box center [448, 467] width 131 height 21
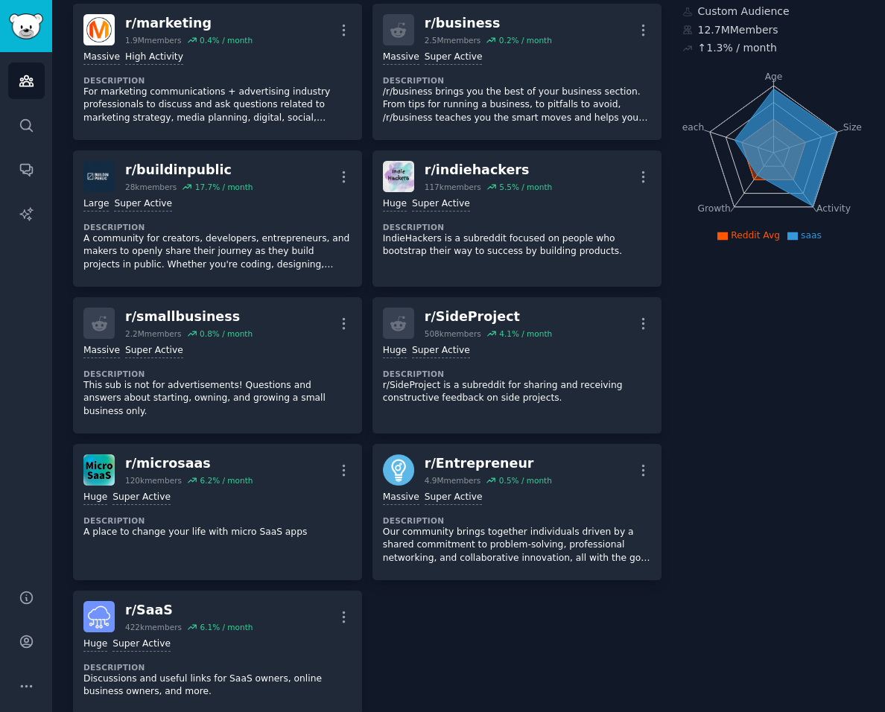
scroll to position [0, 0]
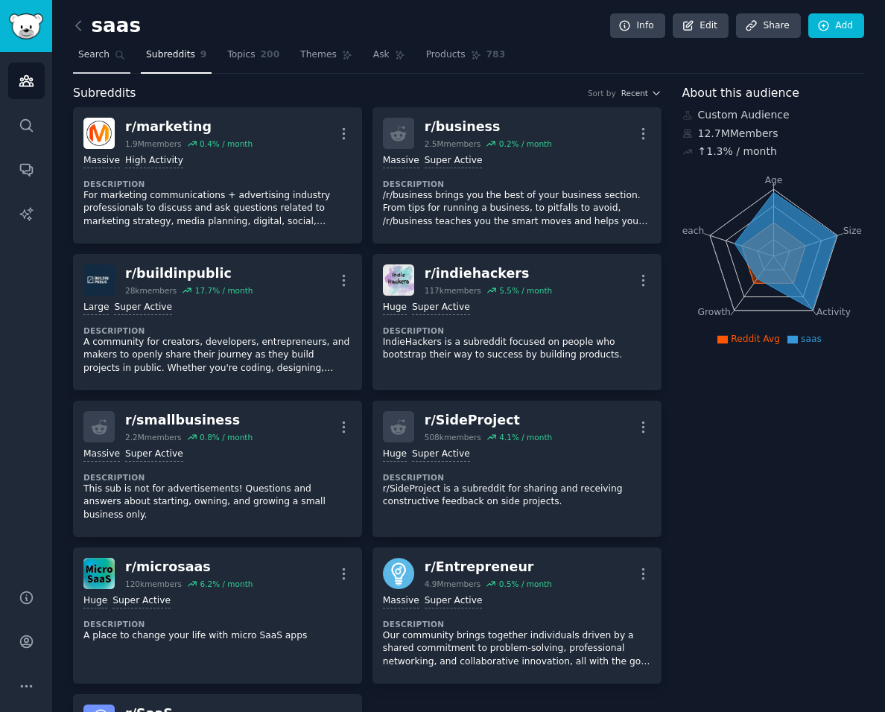
click at [100, 63] on link "Search" at bounding box center [101, 58] width 57 height 31
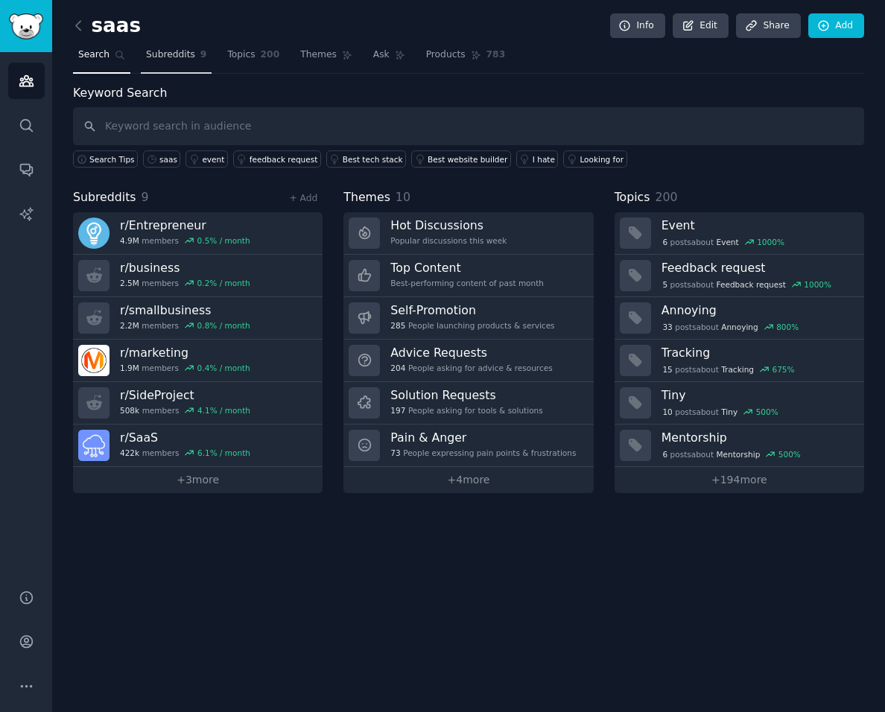
click at [169, 59] on span "Subreddits" at bounding box center [170, 54] width 49 height 13
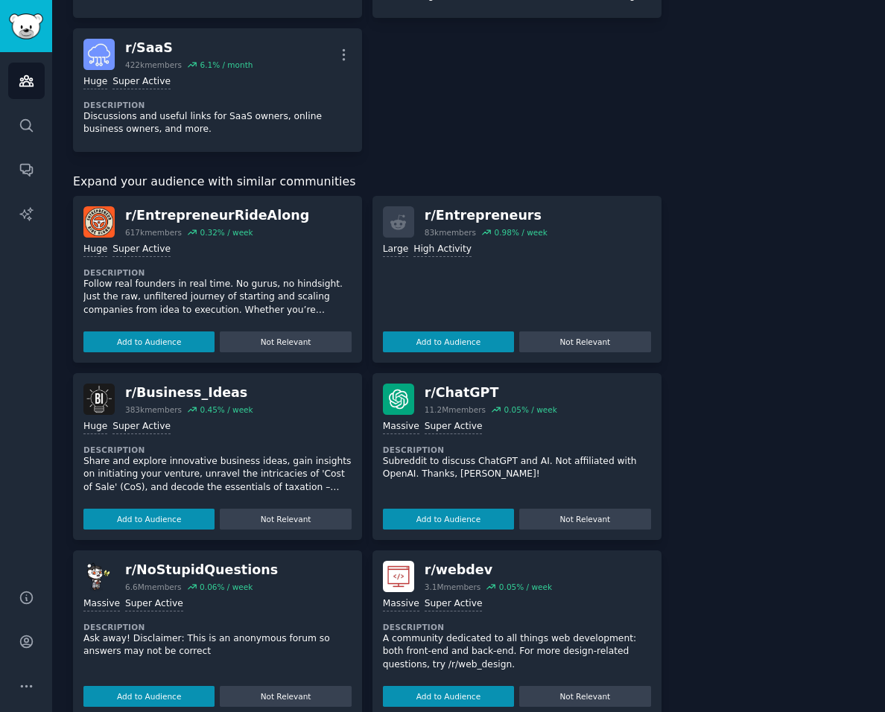
scroll to position [677, 0]
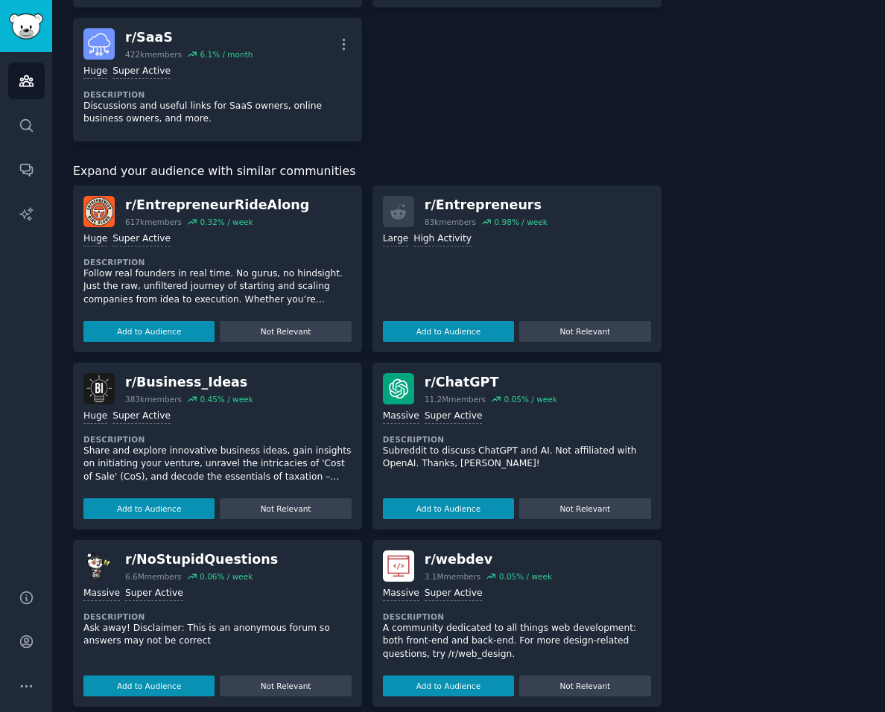
click at [280, 162] on span "Expand your audience with similar communities" at bounding box center [214, 171] width 282 height 19
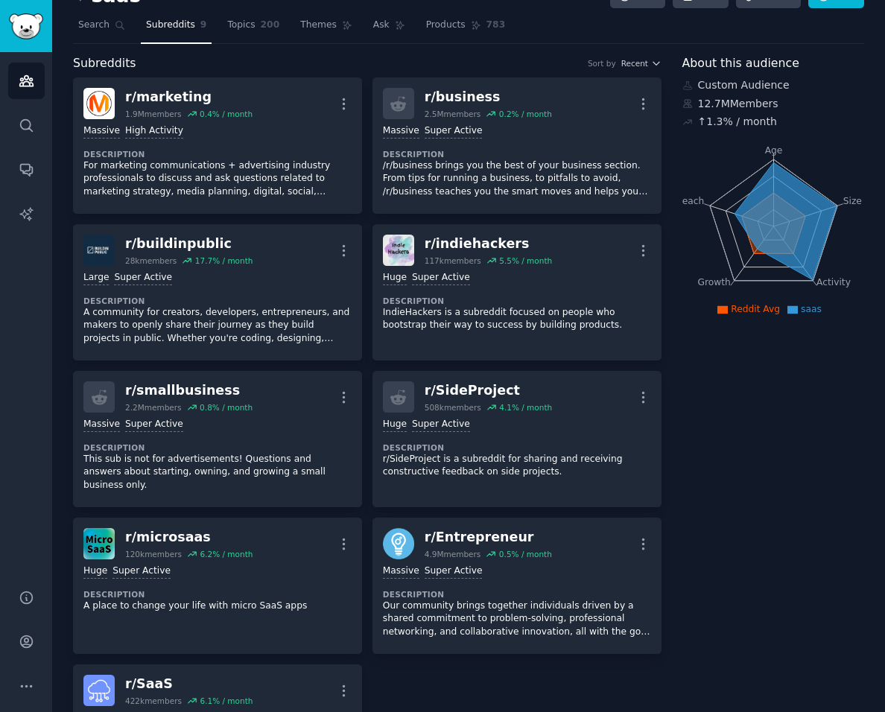
scroll to position [0, 0]
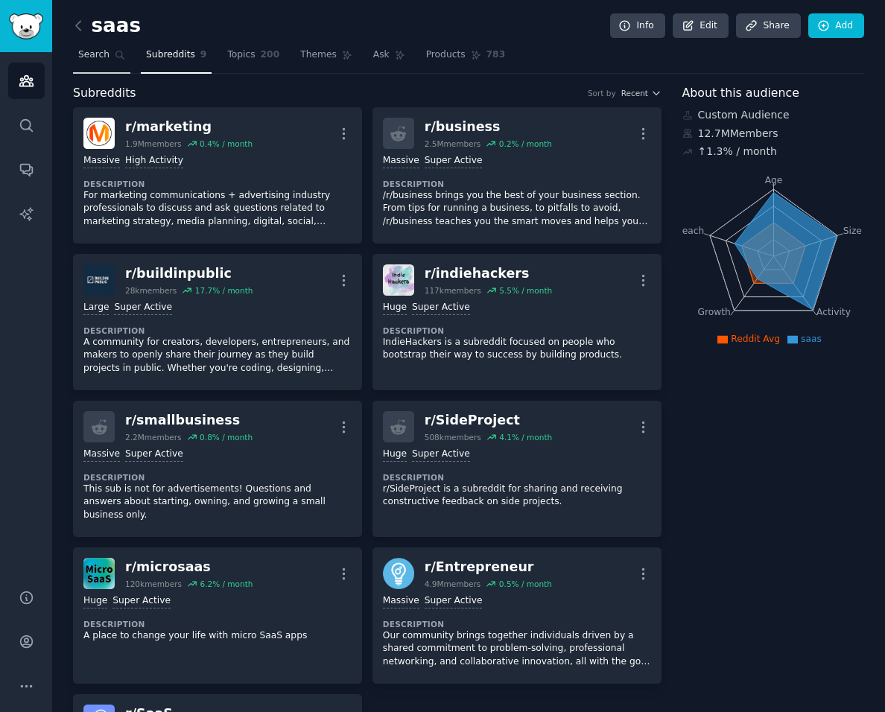
click at [101, 54] on span "Search" at bounding box center [93, 54] width 31 height 13
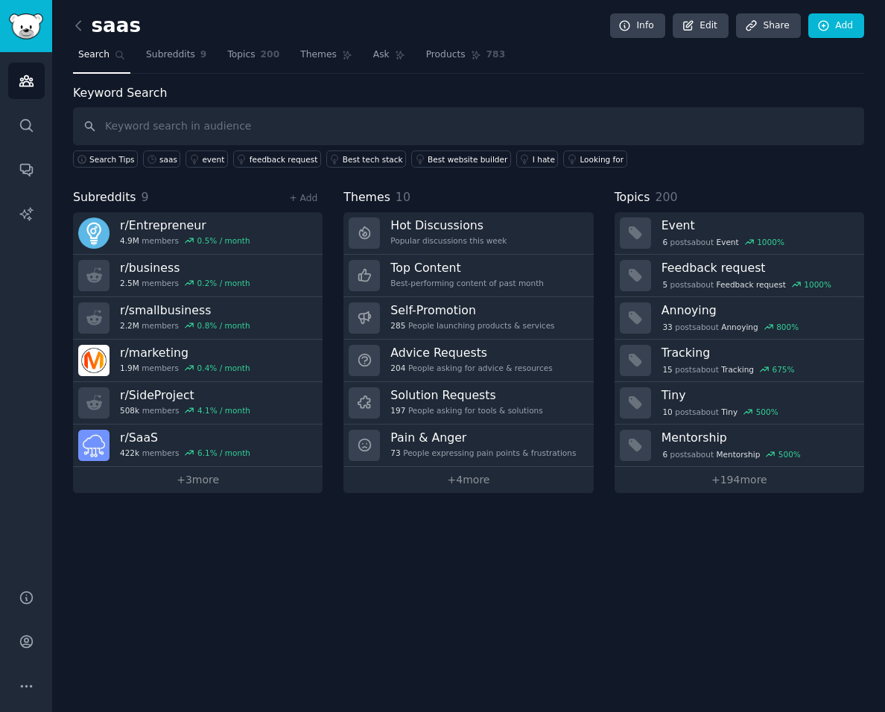
click at [214, 118] on input "text" at bounding box center [468, 126] width 791 height 38
type input "saasbuild"
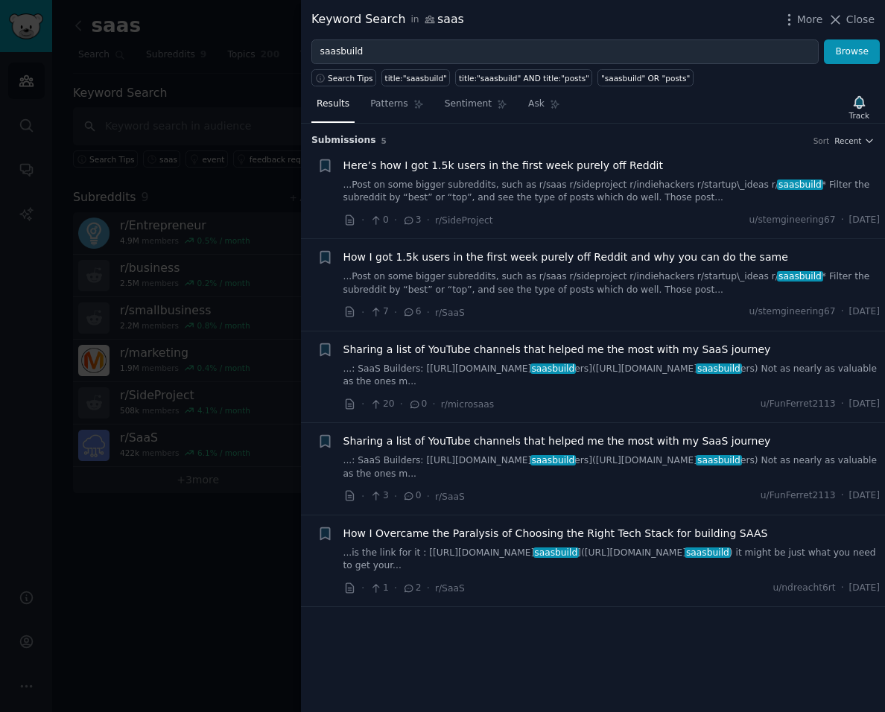
click at [469, 168] on span "Here’s how I got 1.5k users in the first week purely off Reddit" at bounding box center [504, 166] width 320 height 16
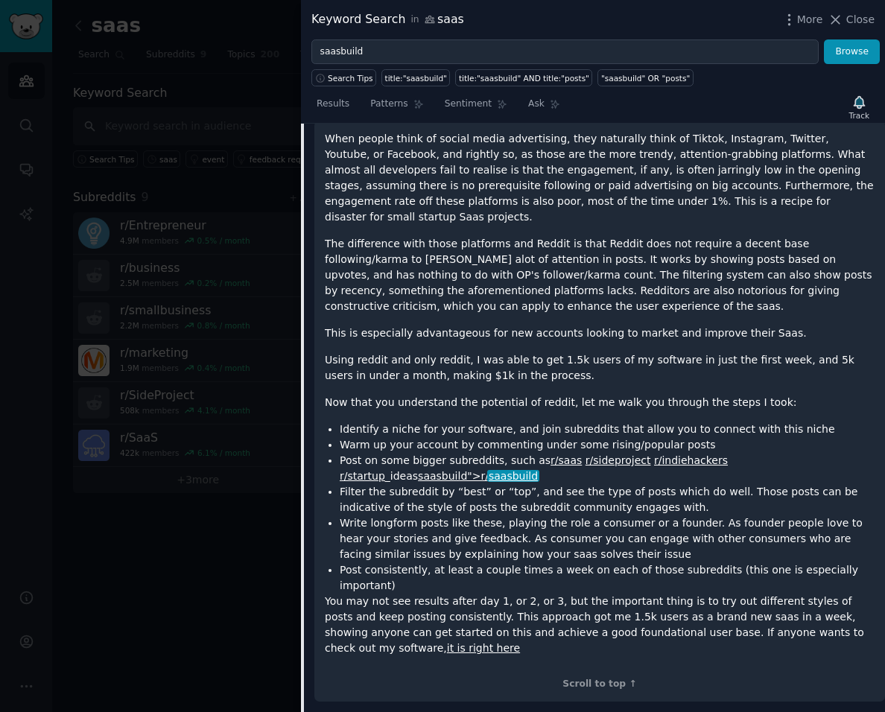
scroll to position [183, 0]
click at [538, 469] on link "saasbuild">r/ saasbuild" at bounding box center [478, 475] width 120 height 12
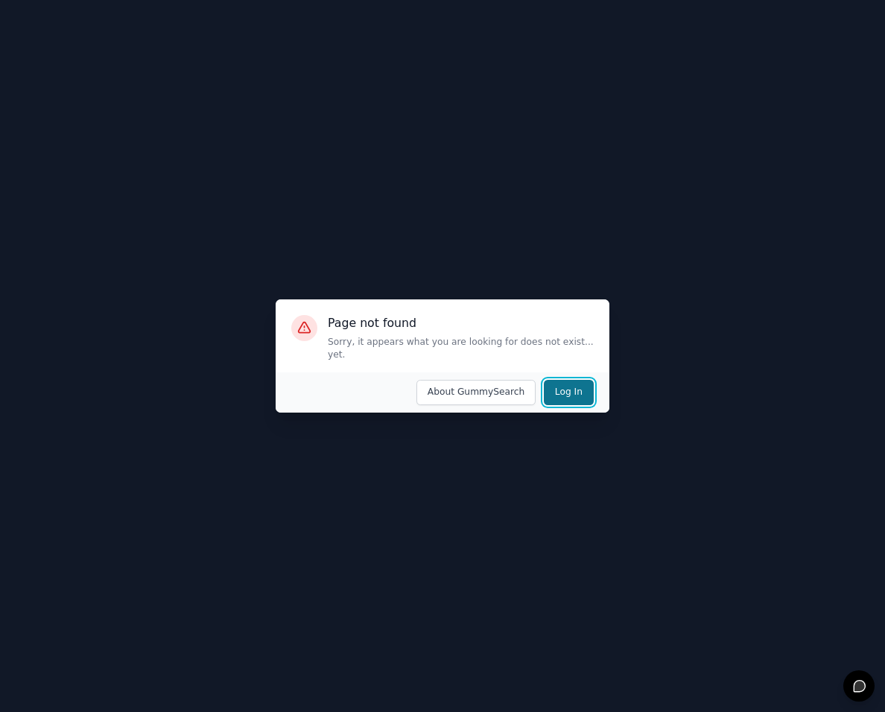
click at [569, 394] on button "Log In" at bounding box center [569, 392] width 50 height 25
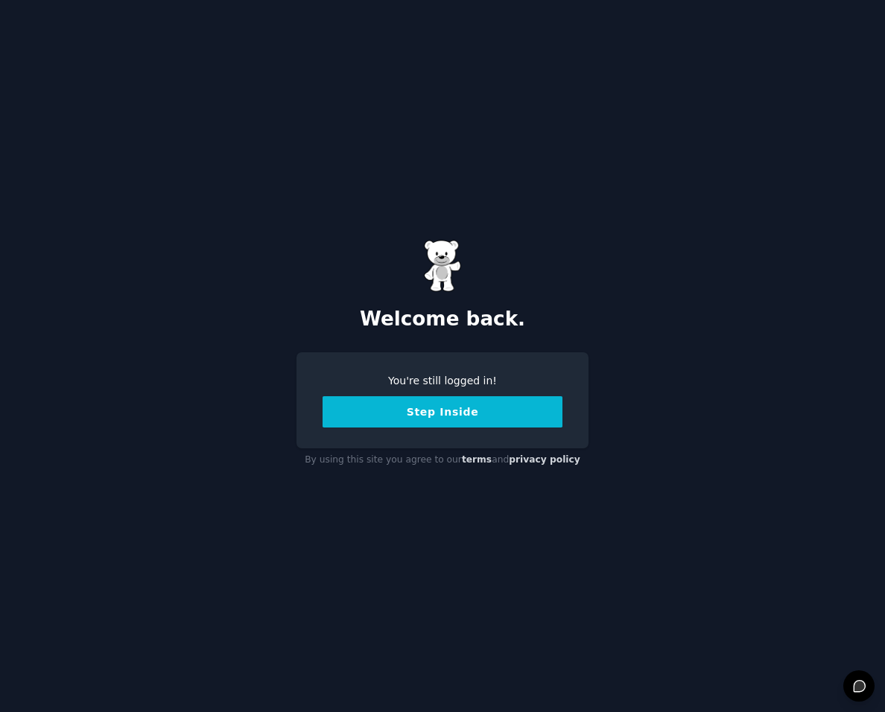
click at [487, 417] on button "Step Inside" at bounding box center [443, 411] width 240 height 31
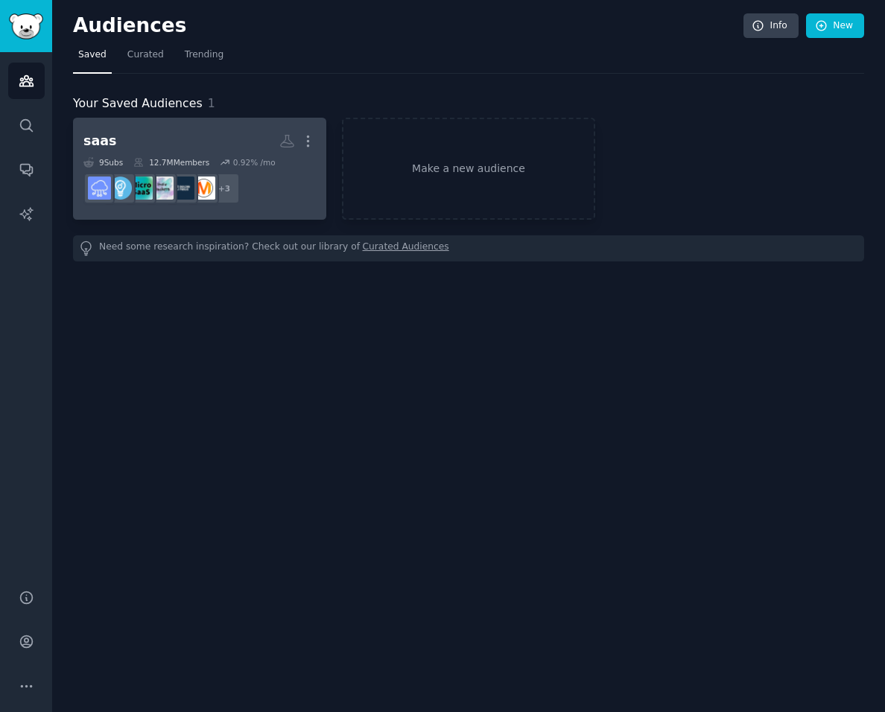
click at [133, 147] on h2 "saas More" at bounding box center [199, 141] width 232 height 26
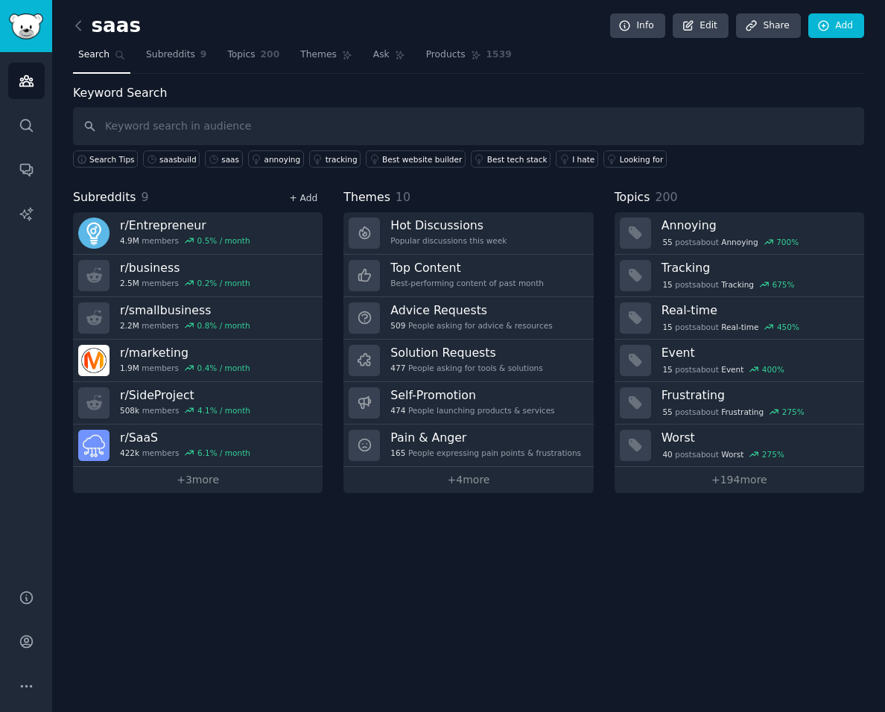
click at [308, 200] on link "+ Add" at bounding box center [303, 198] width 28 height 10
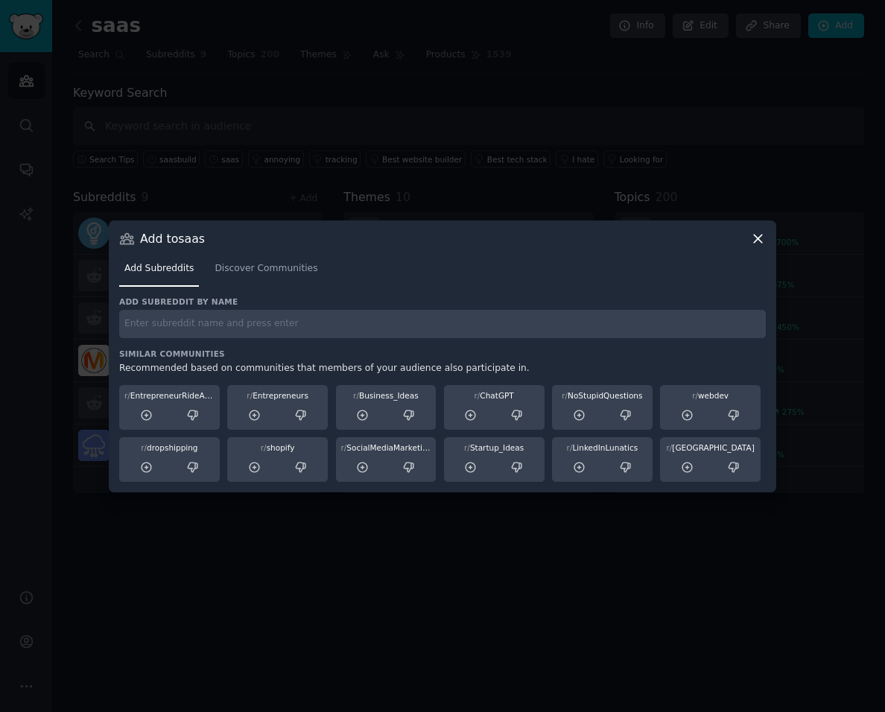
click at [186, 349] on div "Add subreddit by name Similar Communities Recommended based on communities that…" at bounding box center [442, 390] width 647 height 186
click at [196, 318] on input "text" at bounding box center [442, 324] width 647 height 29
type input "saasbuild"
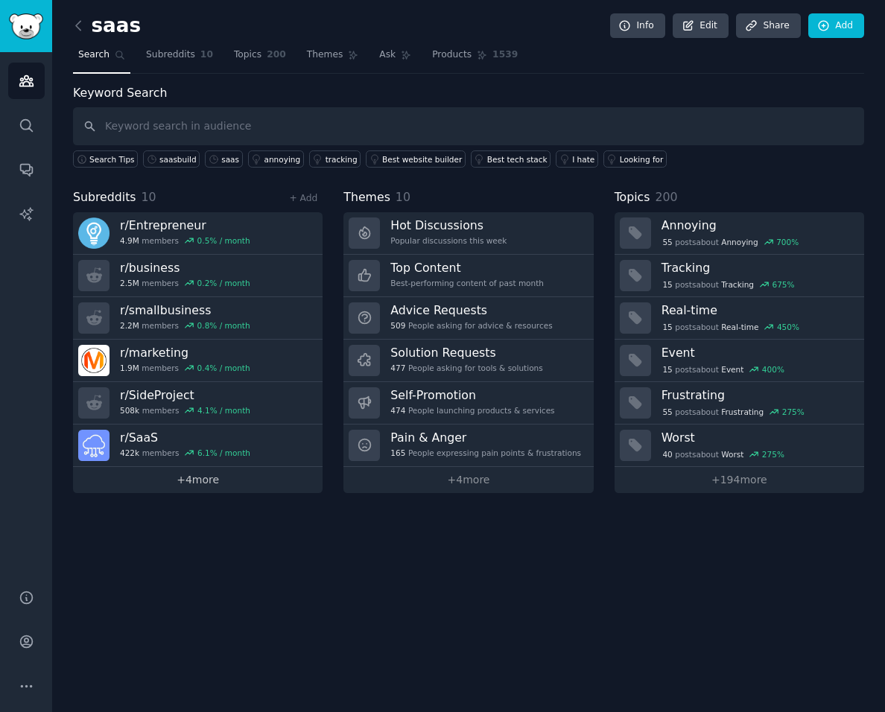
click at [199, 482] on link "+ 4 more" at bounding box center [198, 480] width 250 height 26
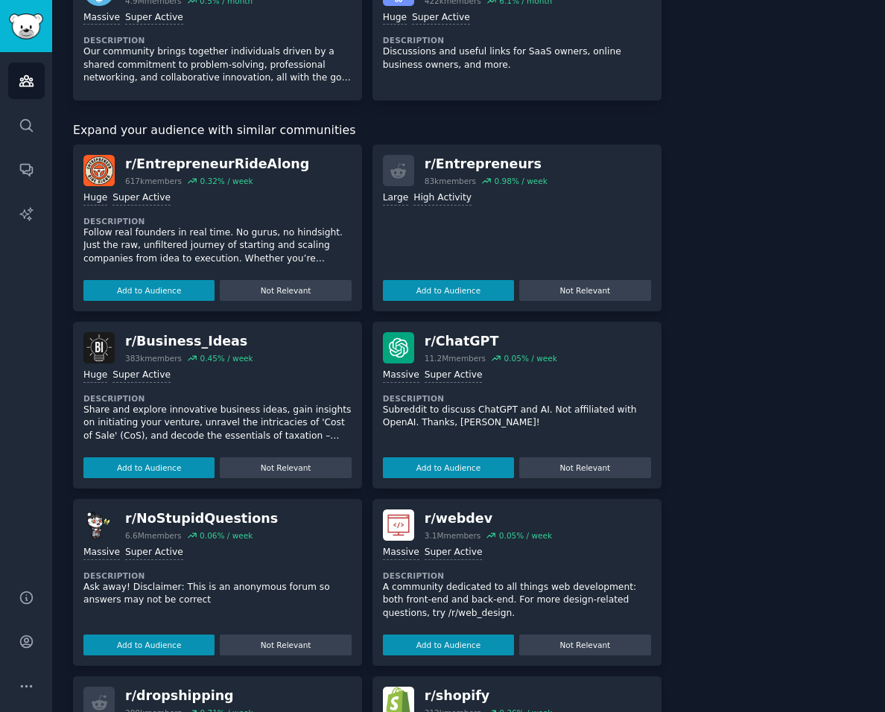
scroll to position [753, 0]
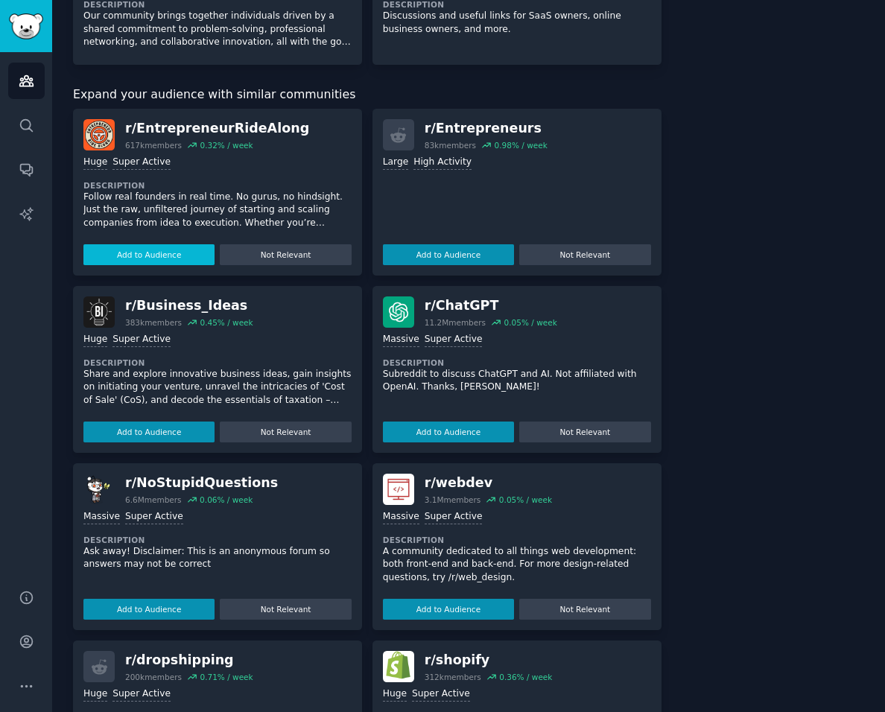
click at [168, 244] on button "Add to Audience" at bounding box center [148, 254] width 131 height 21
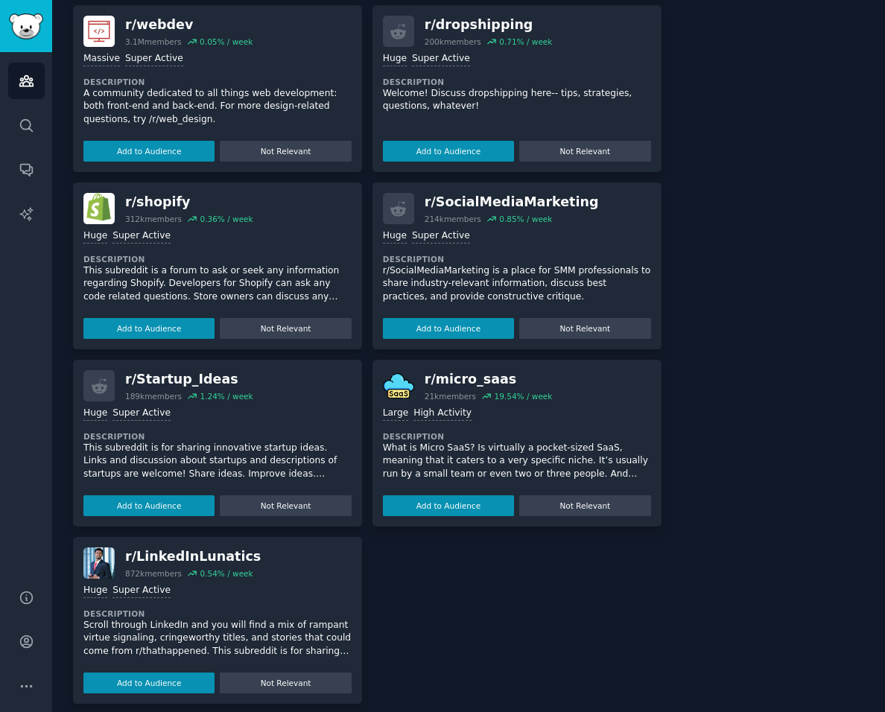
scroll to position [0, 0]
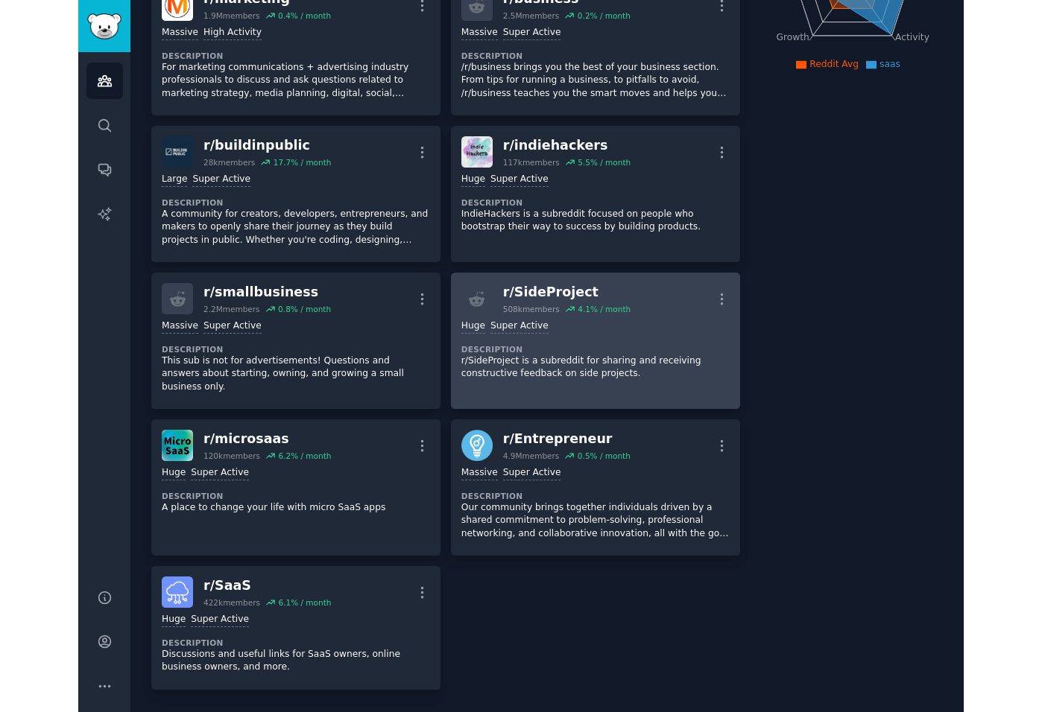
scroll to position [280, 0]
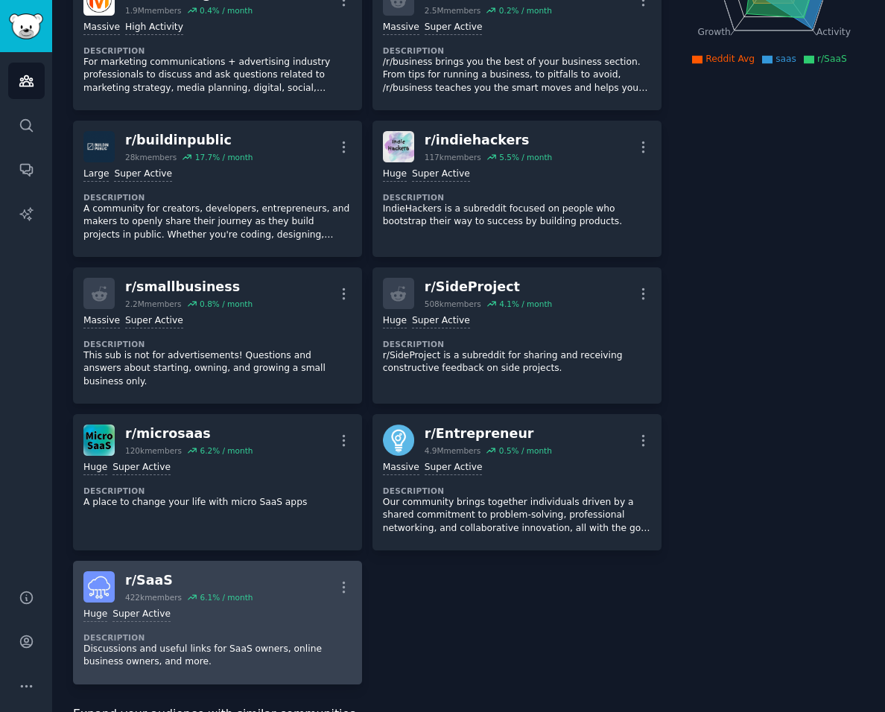
click at [248, 580] on div "r/ SaaS 422k members 6.1 % / month More" at bounding box center [217, 587] width 268 height 31
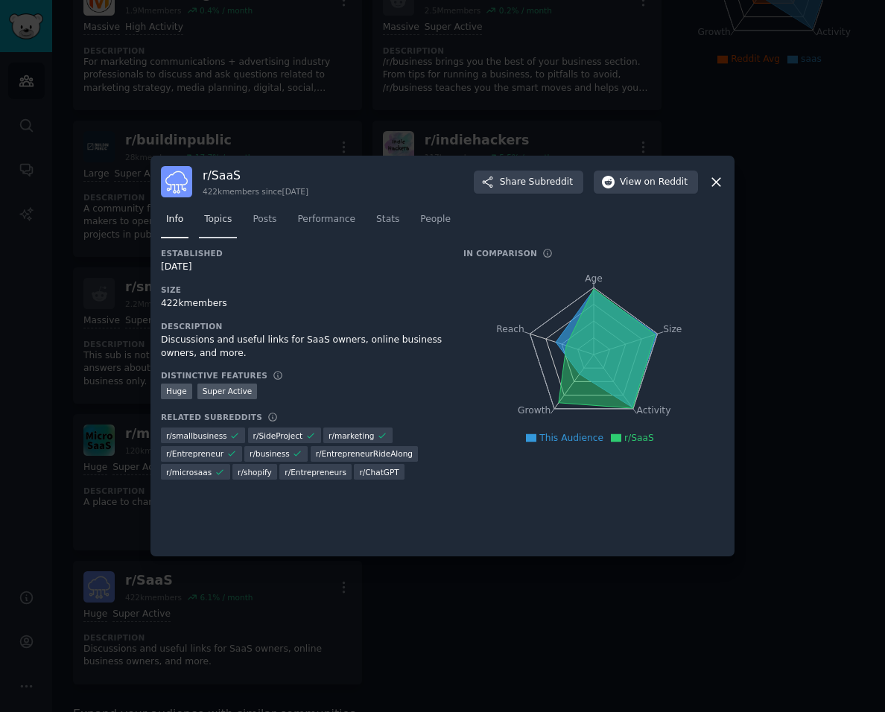
click at [221, 224] on span "Topics" at bounding box center [218, 219] width 28 height 13
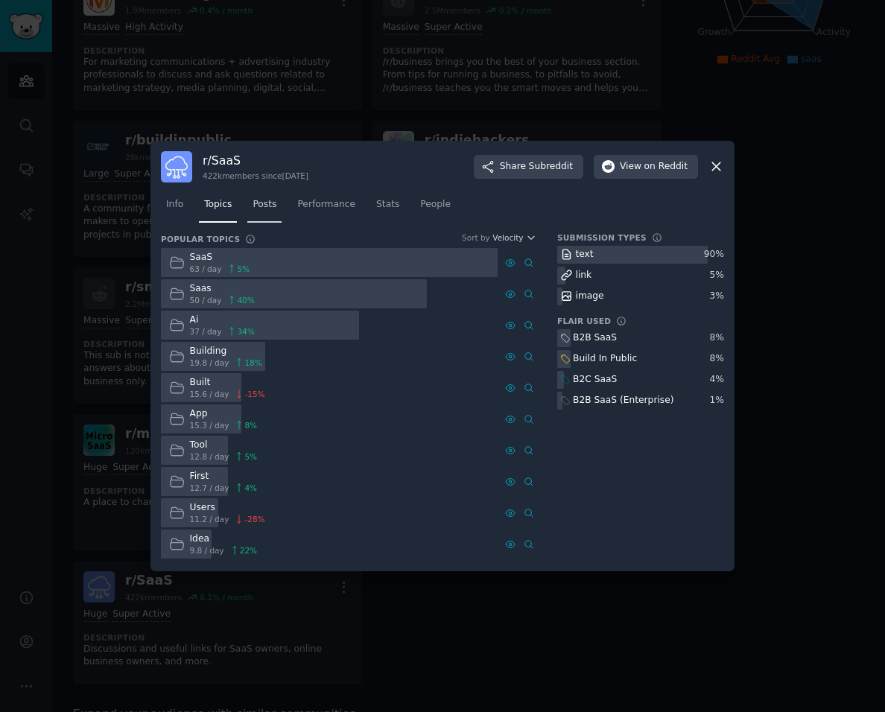
click at [263, 207] on span "Posts" at bounding box center [265, 204] width 24 height 13
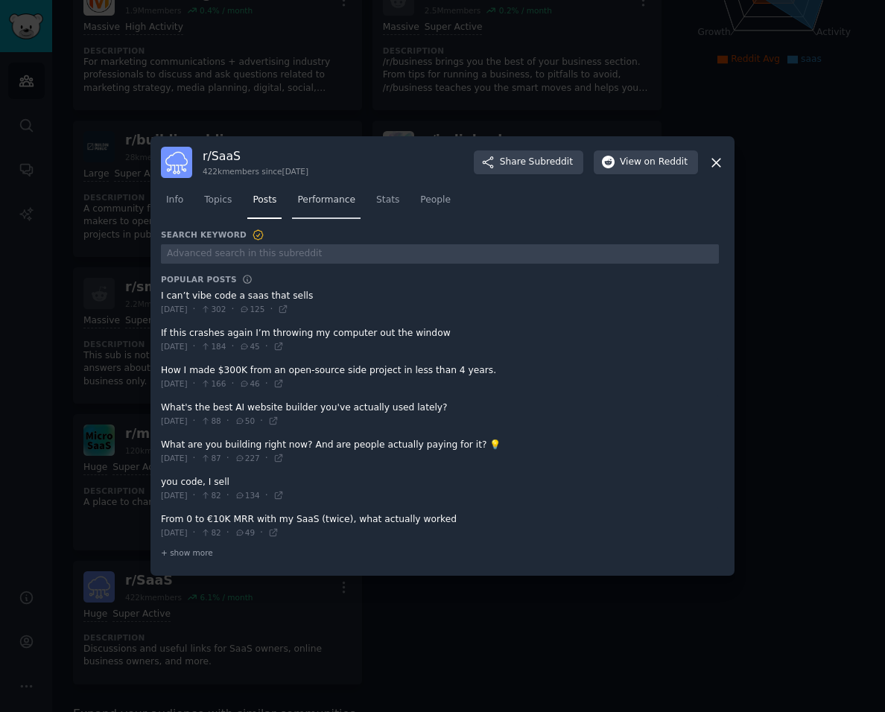
click at [338, 203] on span "Performance" at bounding box center [326, 200] width 58 height 13
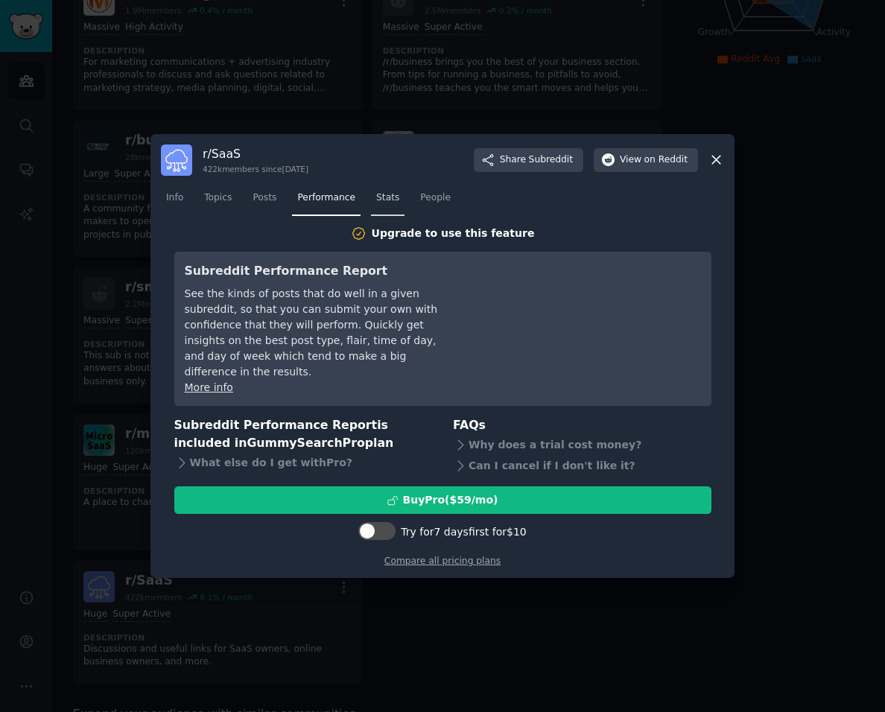
click at [379, 205] on span "Stats" at bounding box center [387, 197] width 23 height 13
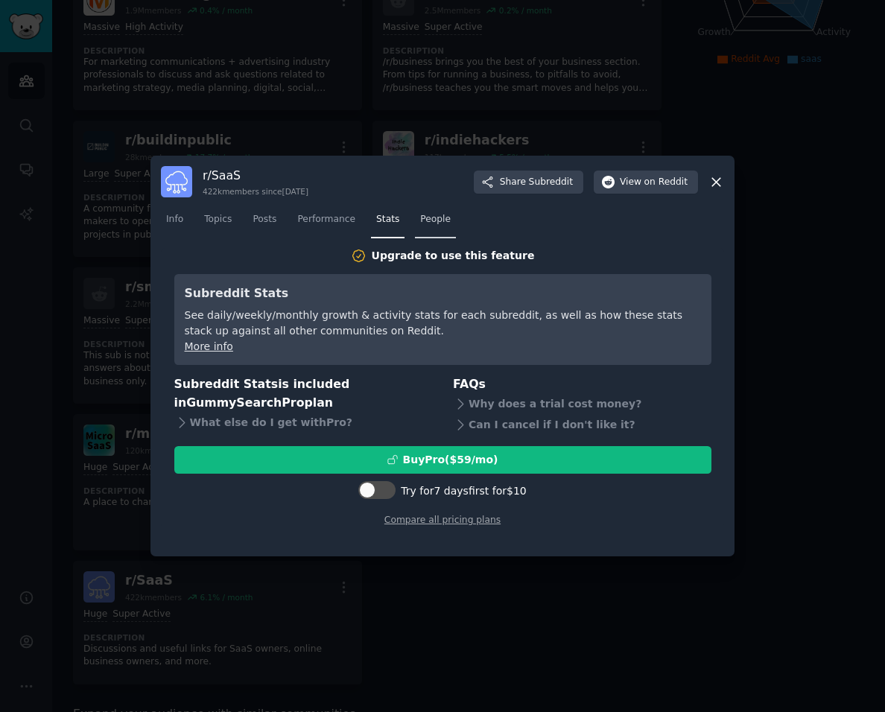
click at [420, 218] on span "People" at bounding box center [435, 219] width 31 height 13
click at [268, 221] on span "Posts" at bounding box center [265, 219] width 24 height 13
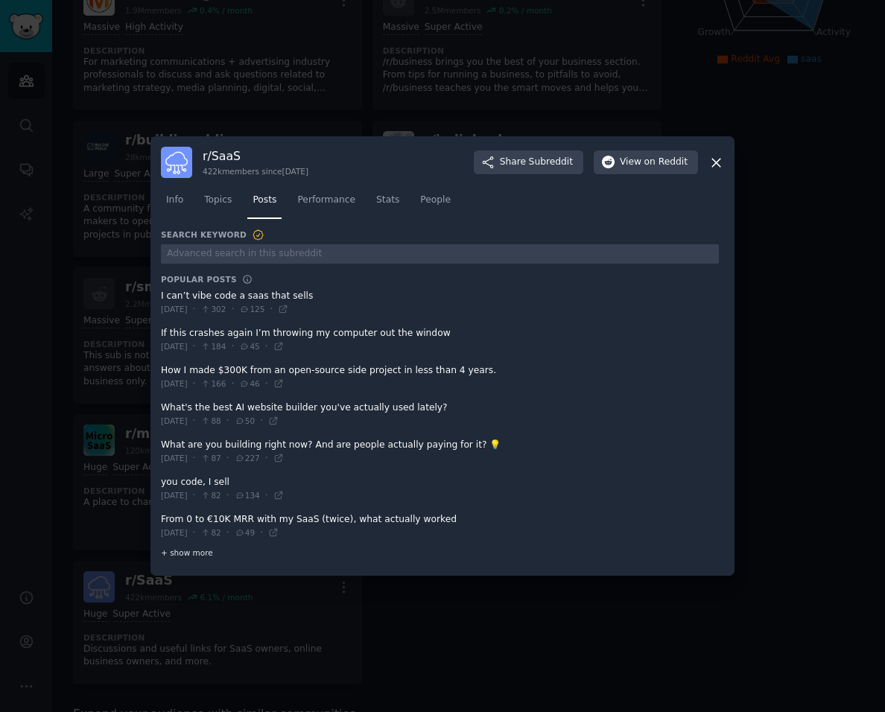
click at [191, 548] on span "+ show more" at bounding box center [187, 553] width 52 height 10
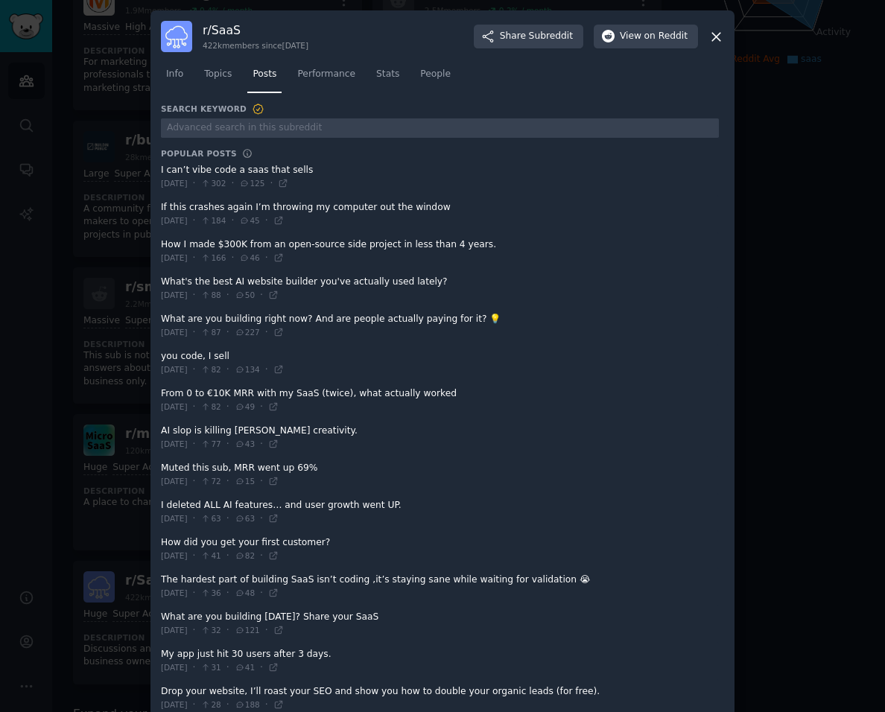
click at [332, 392] on span at bounding box center [440, 400] width 558 height 37
click at [294, 393] on span at bounding box center [440, 400] width 558 height 37
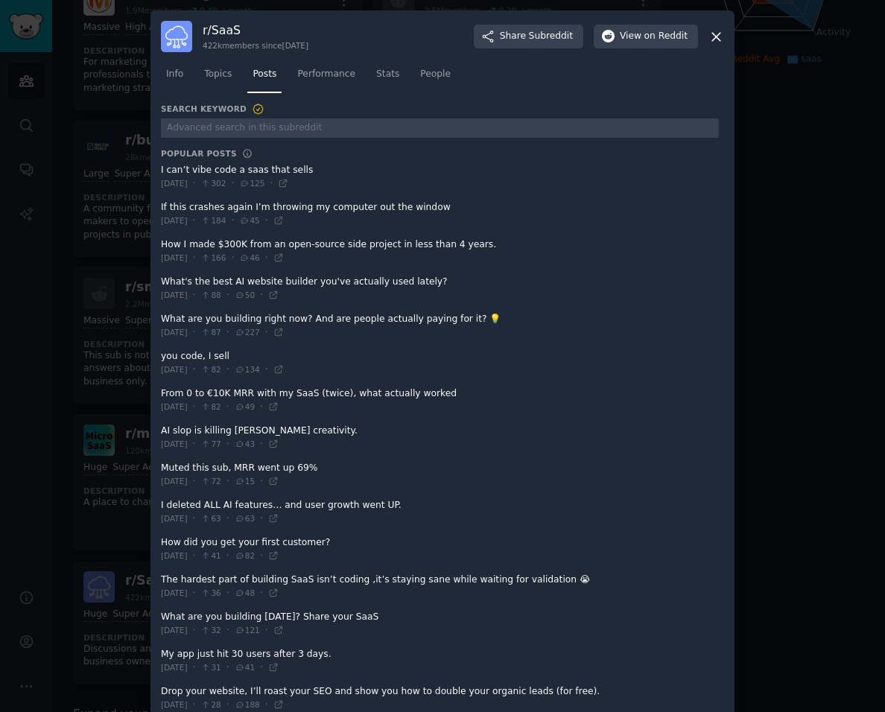
click at [294, 393] on span at bounding box center [440, 400] width 558 height 37
click at [276, 410] on icon at bounding box center [273, 407] width 7 height 7
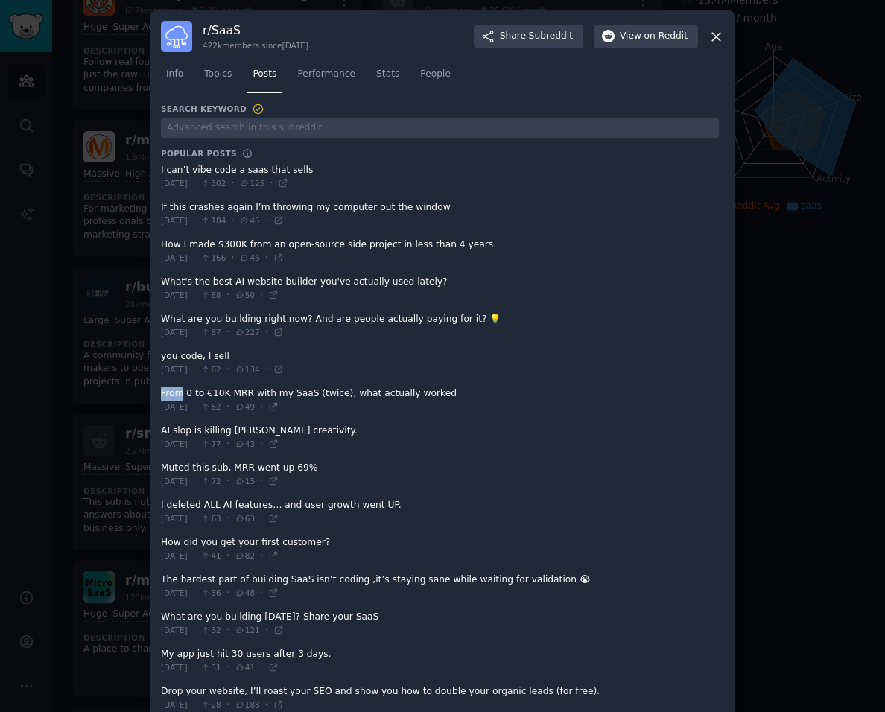
scroll to position [280, 0]
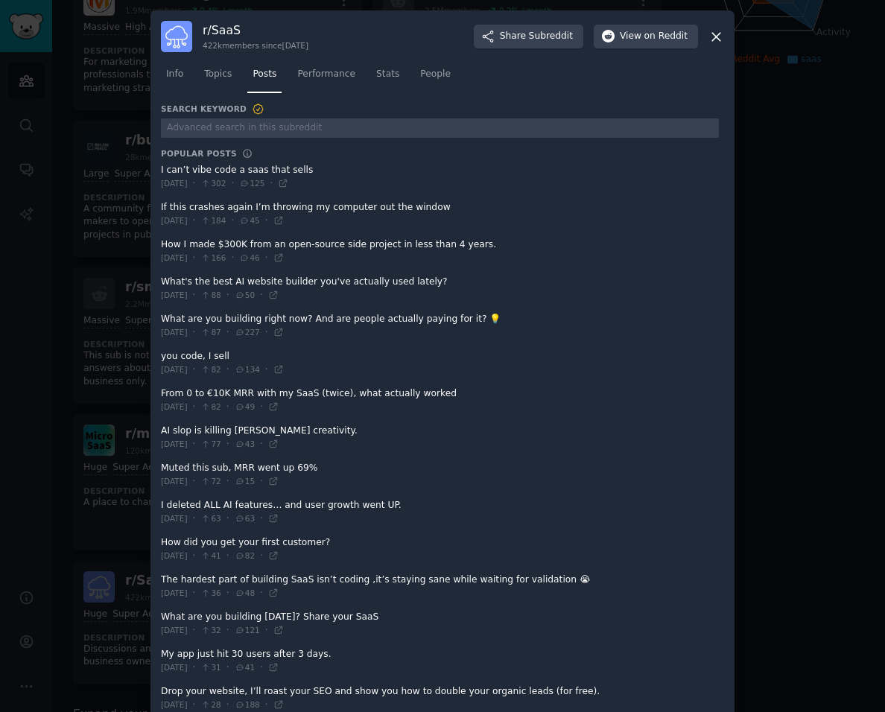
click at [364, 300] on span at bounding box center [440, 288] width 558 height 37
click at [324, 83] on link "Performance" at bounding box center [326, 78] width 69 height 31
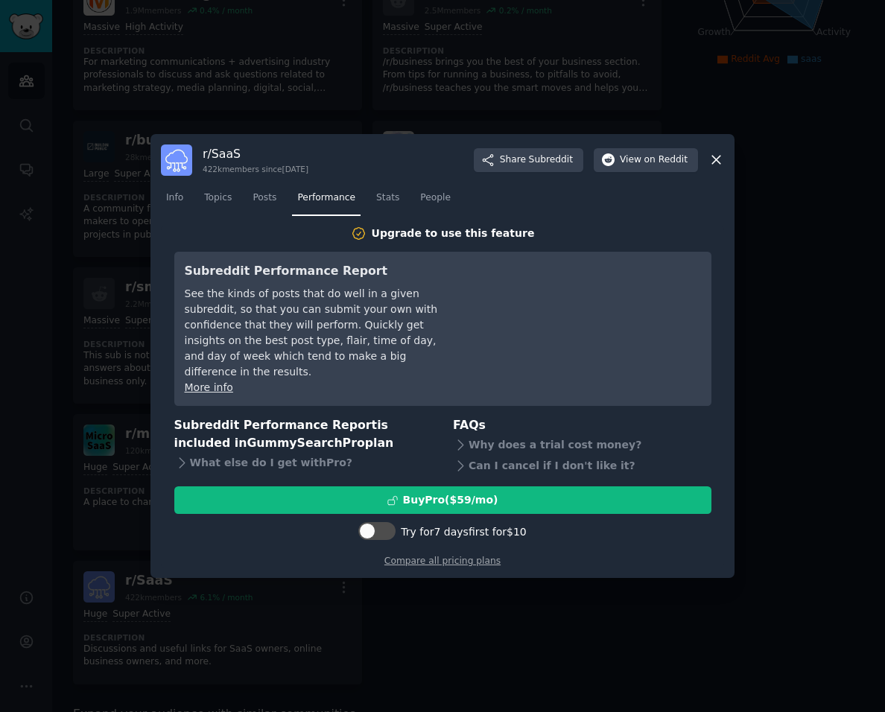
click at [718, 165] on icon at bounding box center [716, 160] width 8 height 8
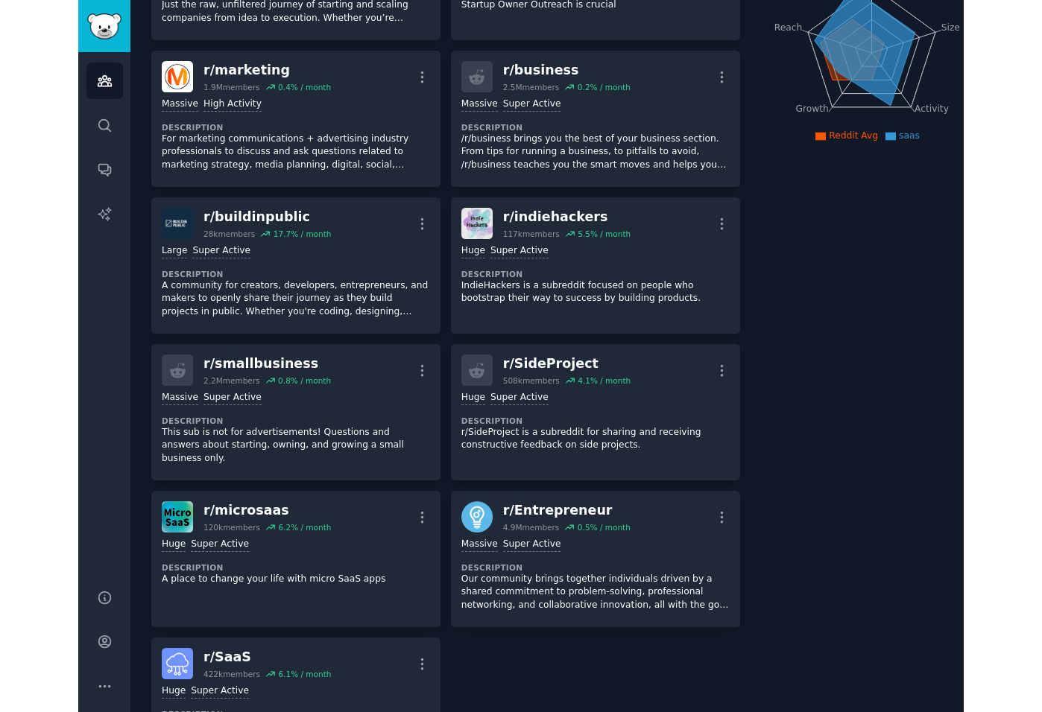
scroll to position [221, 0]
